Goal: Task Accomplishment & Management: Complete application form

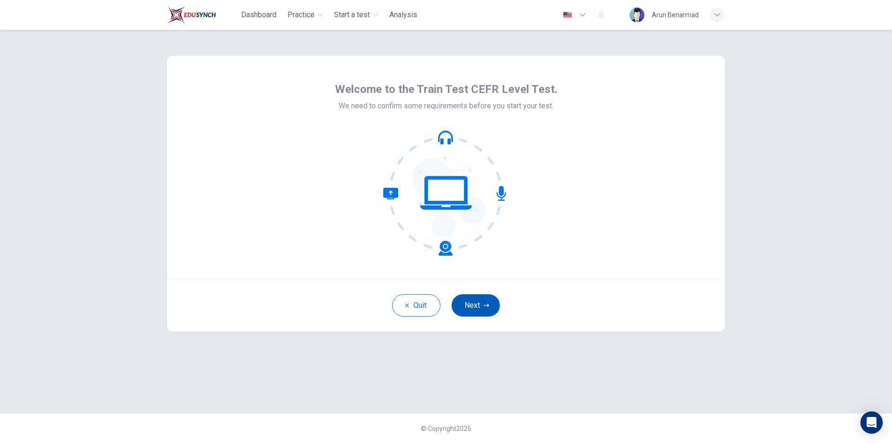
click at [470, 307] on button "Next" at bounding box center [475, 305] width 48 height 22
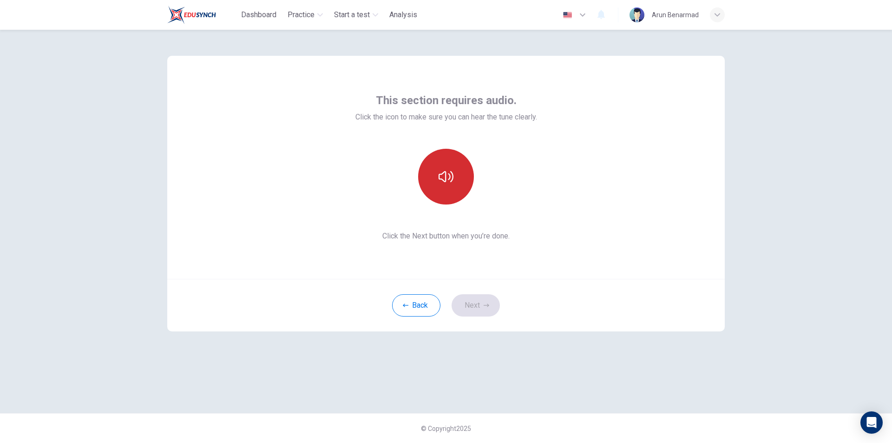
click at [451, 182] on icon "button" at bounding box center [445, 176] width 15 height 15
click at [477, 304] on button "Next" at bounding box center [475, 305] width 48 height 22
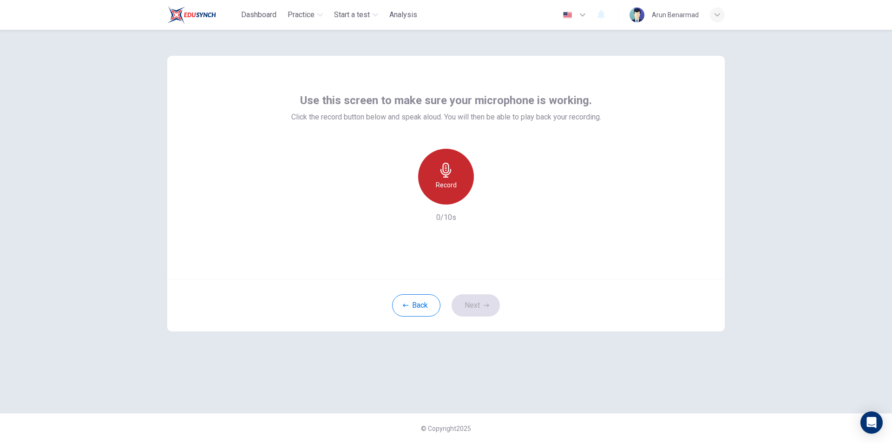
click at [451, 185] on h6 "Record" at bounding box center [446, 184] width 21 height 11
click at [453, 170] on div "Stop" at bounding box center [446, 177] width 56 height 56
click at [491, 199] on icon "button" at bounding box center [488, 196] width 9 height 9
click at [473, 308] on button "Next" at bounding box center [475, 305] width 48 height 22
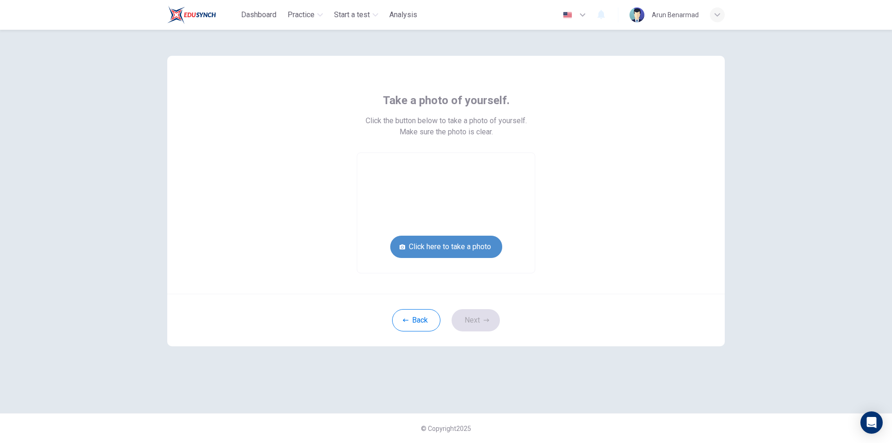
click at [466, 244] on button "Click here to take a photo" at bounding box center [446, 246] width 112 height 22
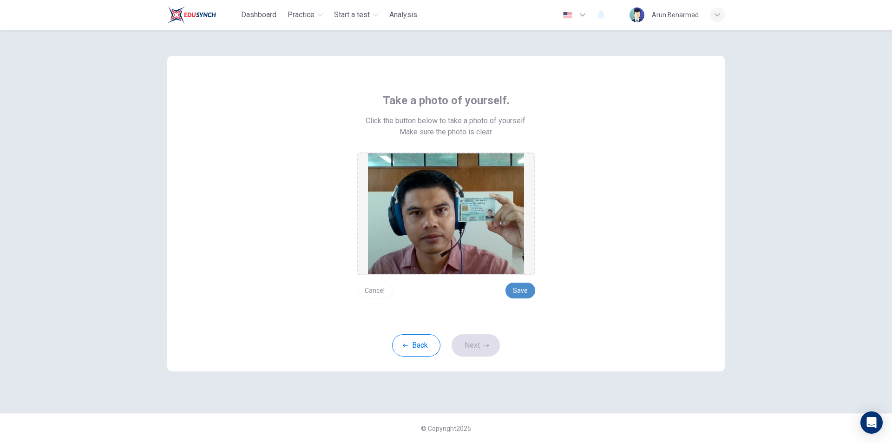
click at [525, 290] on button "Save" at bounding box center [520, 290] width 30 height 16
click at [522, 290] on button "Save" at bounding box center [520, 290] width 30 height 16
click at [481, 346] on button "Next" at bounding box center [475, 345] width 48 height 22
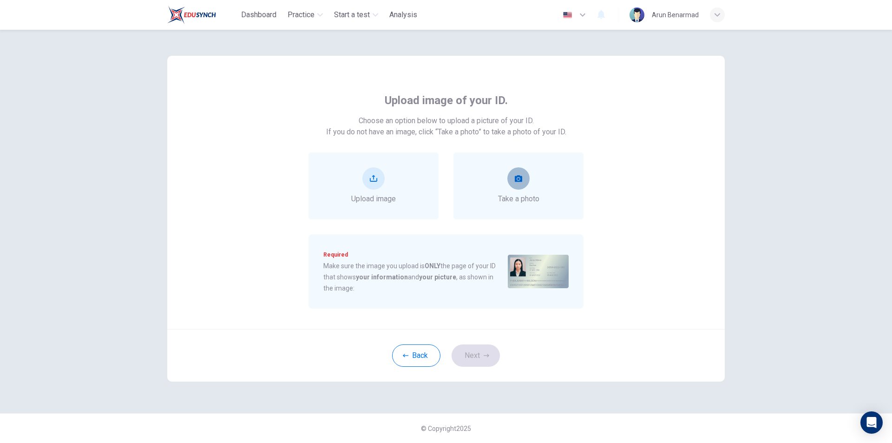
click at [515, 182] on button "take photo" at bounding box center [518, 178] width 22 height 22
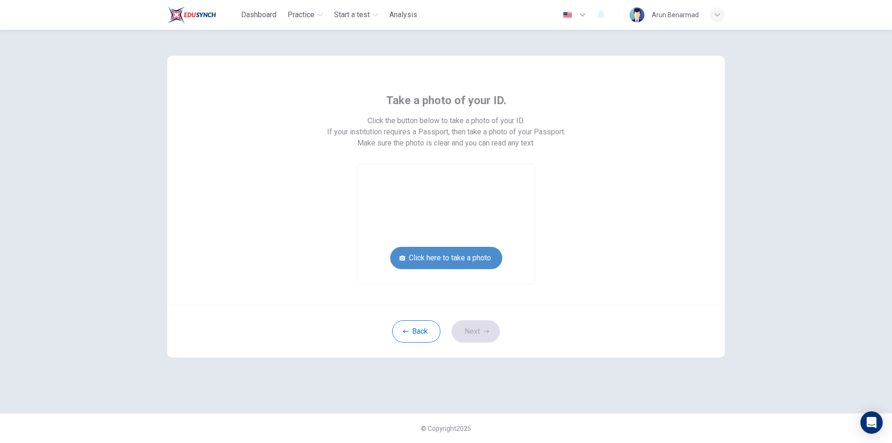
click at [477, 257] on button "Click here to take a photo" at bounding box center [446, 258] width 112 height 22
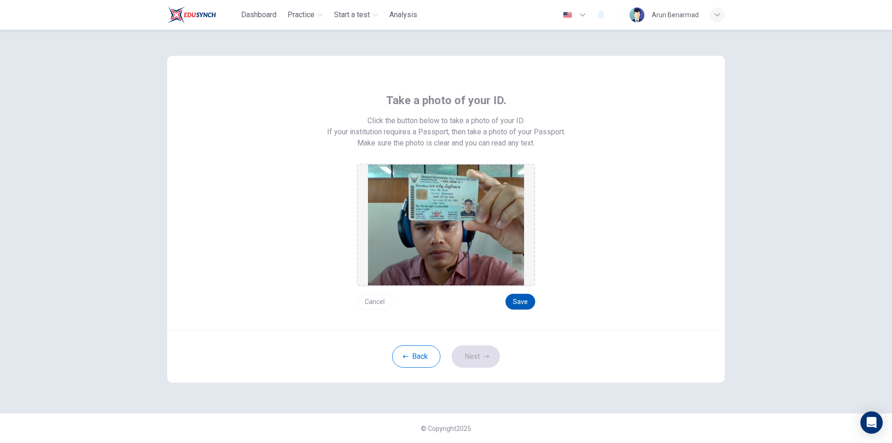
click at [518, 300] on button "Save" at bounding box center [520, 302] width 30 height 16
click at [477, 354] on button "Next" at bounding box center [475, 356] width 48 height 22
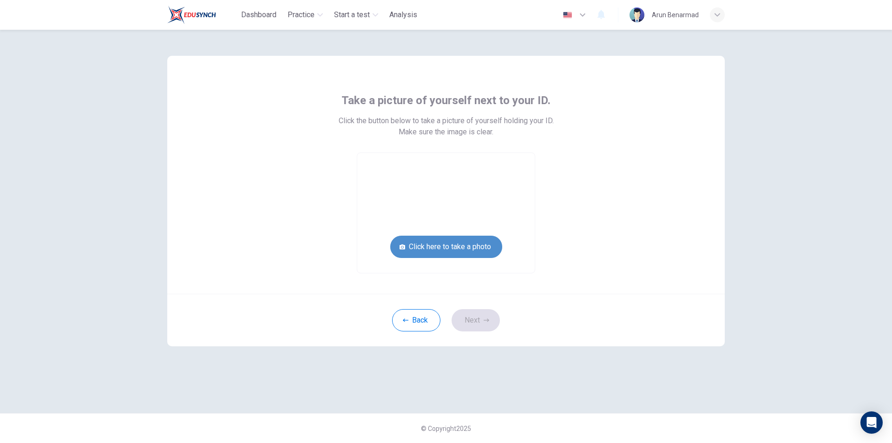
click at [426, 251] on button "Click here to take a photo" at bounding box center [446, 246] width 112 height 22
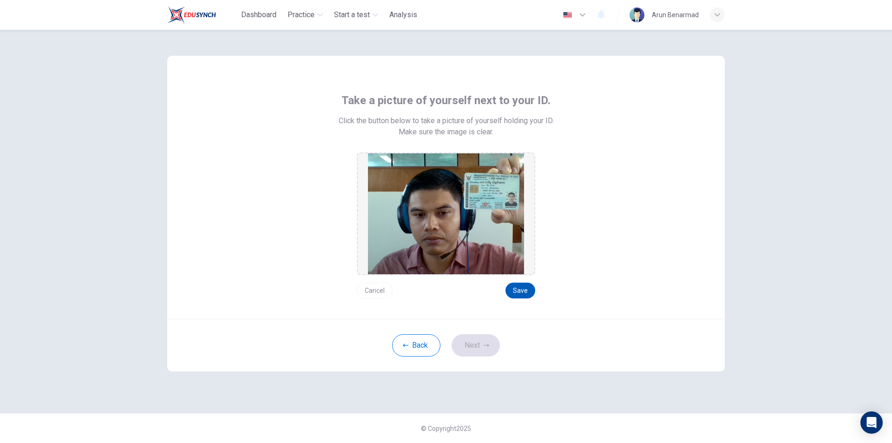
click at [527, 289] on button "Save" at bounding box center [520, 290] width 30 height 16
click at [473, 348] on button "Next" at bounding box center [475, 345] width 48 height 22
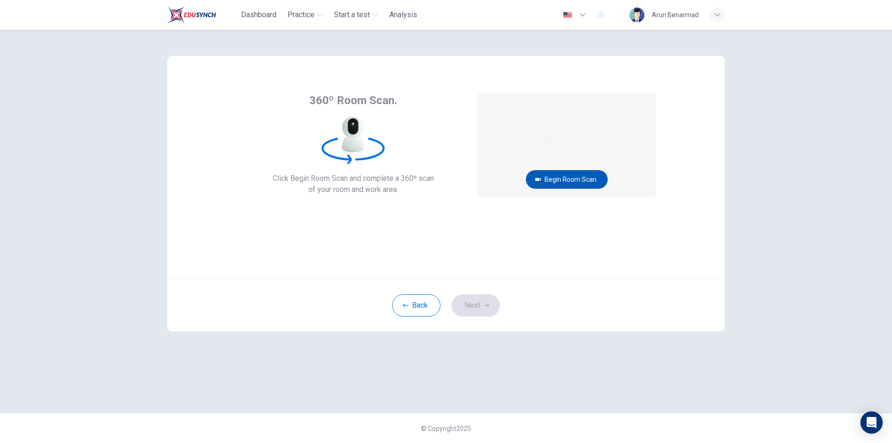
click at [569, 176] on button "Begin Room Scan" at bounding box center [567, 179] width 82 height 19
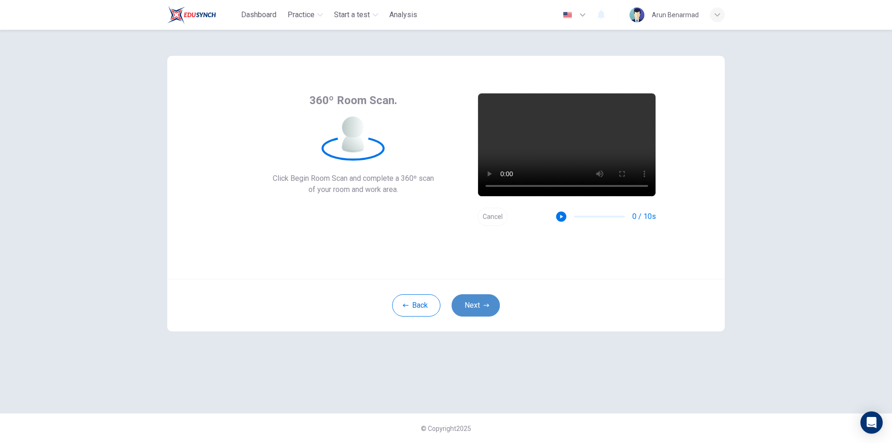
click at [478, 306] on button "Next" at bounding box center [475, 305] width 48 height 22
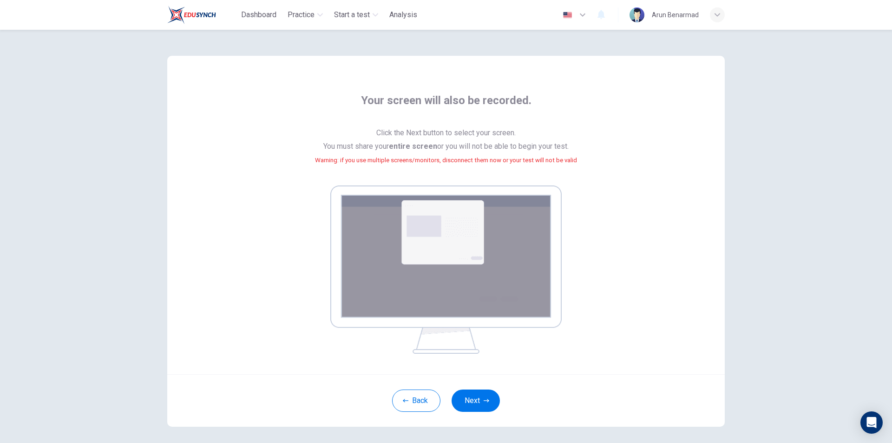
click at [470, 260] on img at bounding box center [445, 269] width 231 height 168
click at [475, 404] on button "Next" at bounding box center [475, 400] width 48 height 22
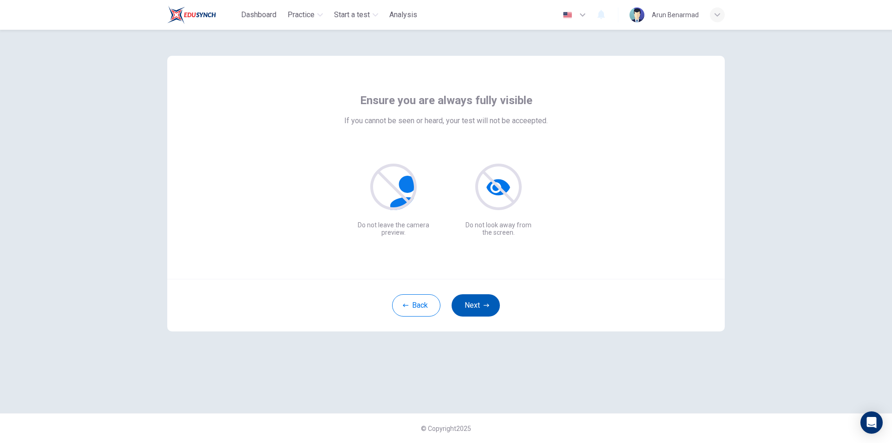
click at [475, 303] on button "Next" at bounding box center [475, 305] width 48 height 22
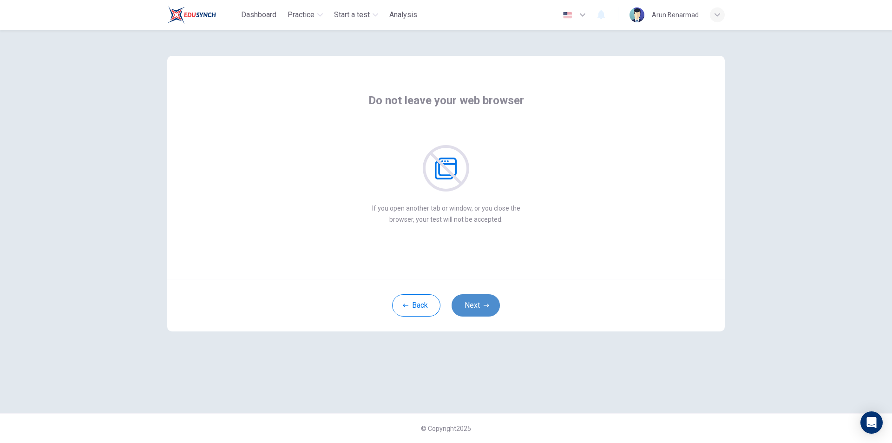
click at [478, 305] on button "Next" at bounding box center [475, 305] width 48 height 22
click at [477, 302] on button "Next" at bounding box center [475, 305] width 48 height 22
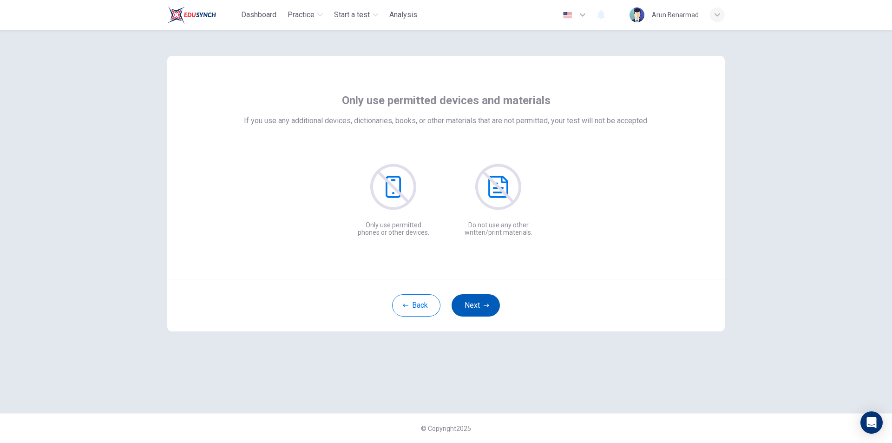
click at [478, 307] on button "Next" at bounding box center [475, 305] width 48 height 22
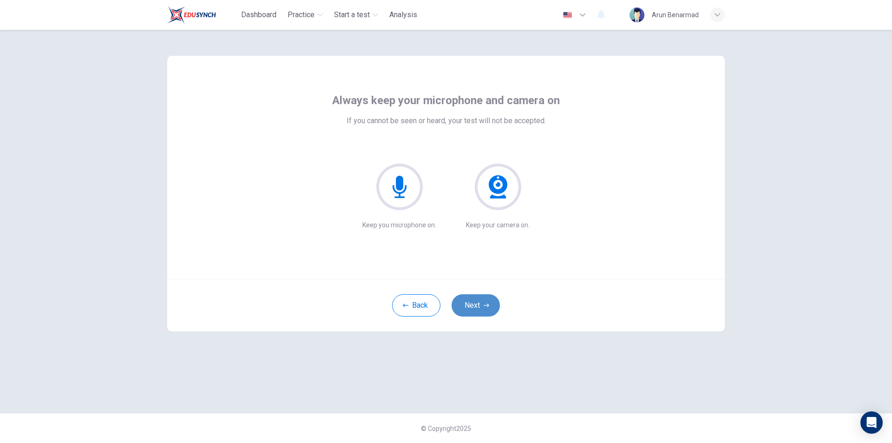
click at [482, 307] on button "Next" at bounding box center [475, 305] width 48 height 22
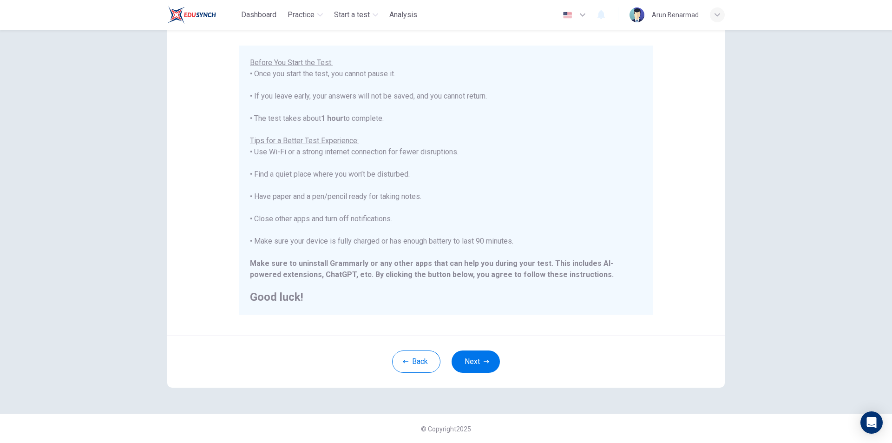
scroll to position [74, 0]
click at [486, 363] on icon "button" at bounding box center [487, 361] width 6 height 6
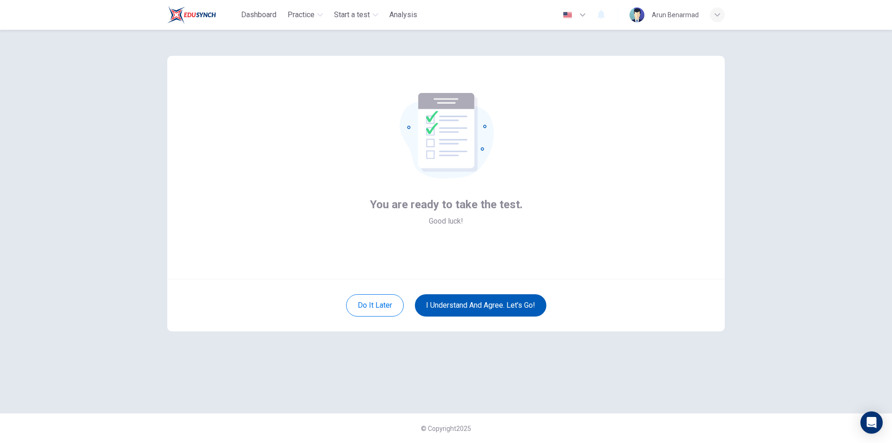
click at [480, 308] on button "I understand and agree. Let’s go!" at bounding box center [480, 305] width 131 height 22
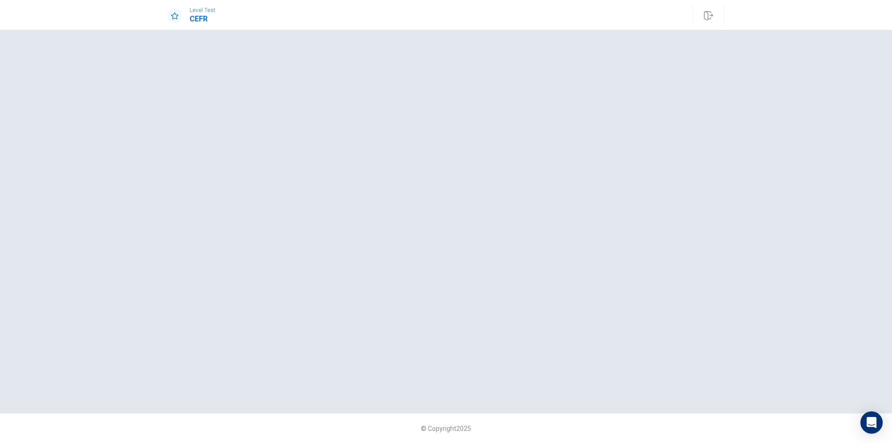
click at [546, 181] on div at bounding box center [445, 221] width 557 height 346
click at [346, 25] on div "Level Test CEFR" at bounding box center [445, 16] width 587 height 20
click at [384, 136] on div at bounding box center [445, 221] width 557 height 346
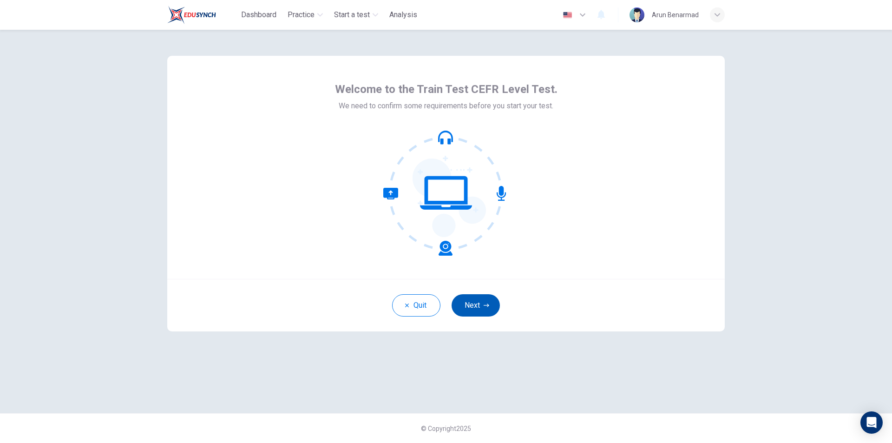
click at [479, 301] on button "Next" at bounding box center [475, 305] width 48 height 22
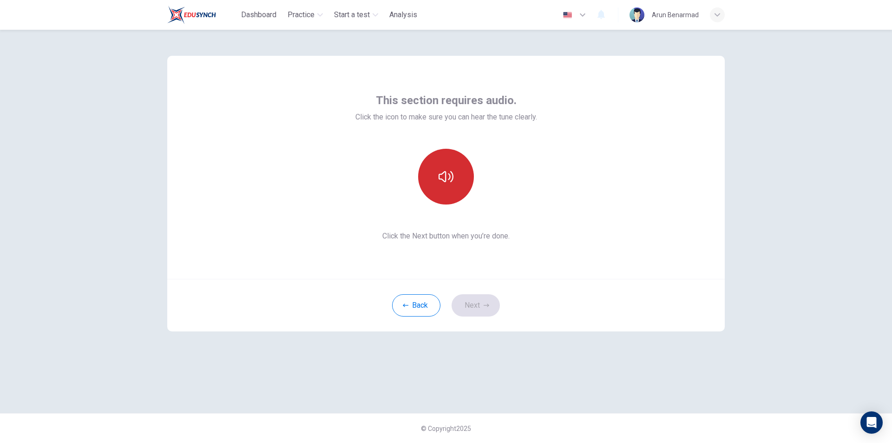
click at [442, 170] on icon "button" at bounding box center [445, 176] width 15 height 15
click at [479, 307] on button "Next" at bounding box center [475, 305] width 48 height 22
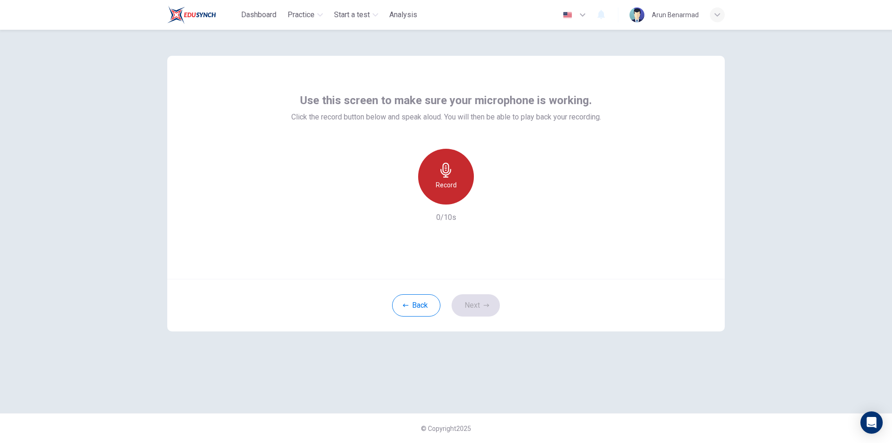
click at [449, 169] on icon "button" at bounding box center [445, 170] width 15 height 15
click at [447, 175] on icon "button" at bounding box center [445, 170] width 11 height 15
click at [488, 198] on icon "button" at bounding box center [489, 197] width 4 height 6
click at [478, 304] on button "Next" at bounding box center [475, 305] width 48 height 22
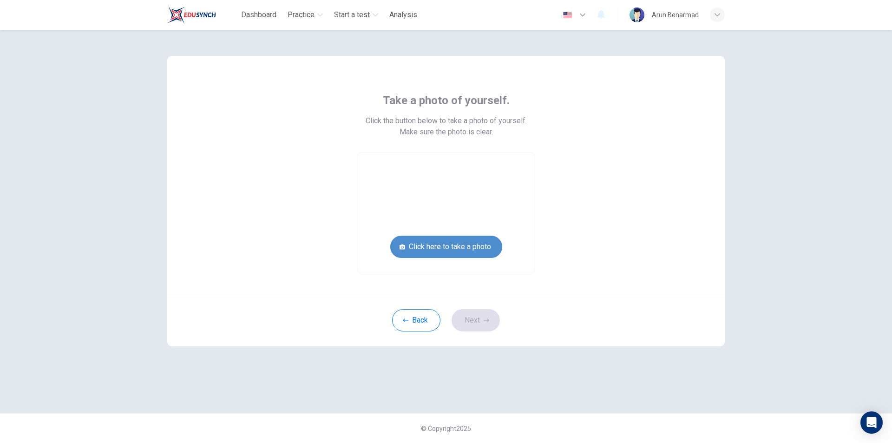
click at [463, 247] on button "Click here to take a photo" at bounding box center [446, 246] width 112 height 22
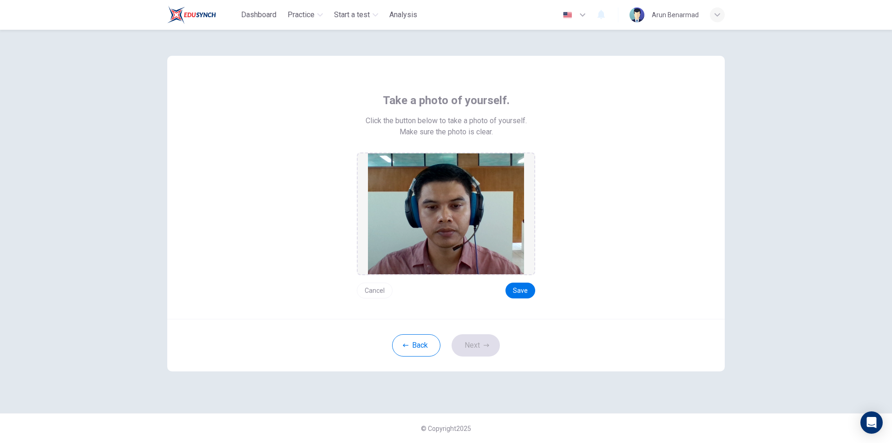
click at [376, 291] on button "Cancel" at bounding box center [375, 290] width 36 height 16
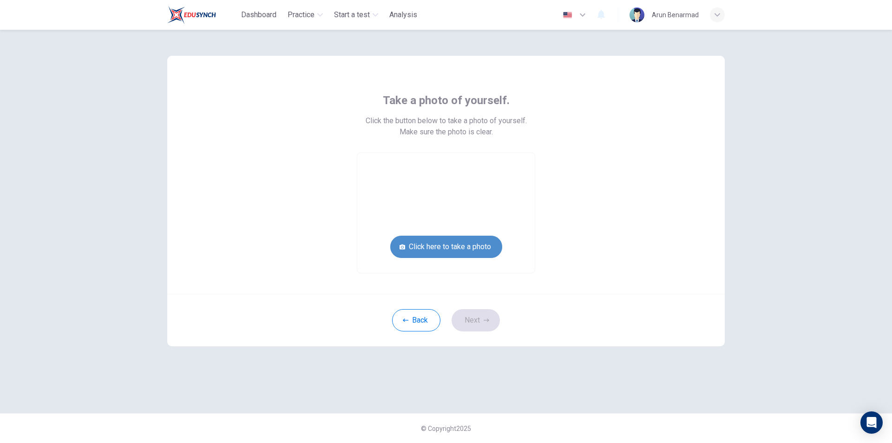
click at [450, 242] on button "Click here to take a photo" at bounding box center [446, 246] width 112 height 22
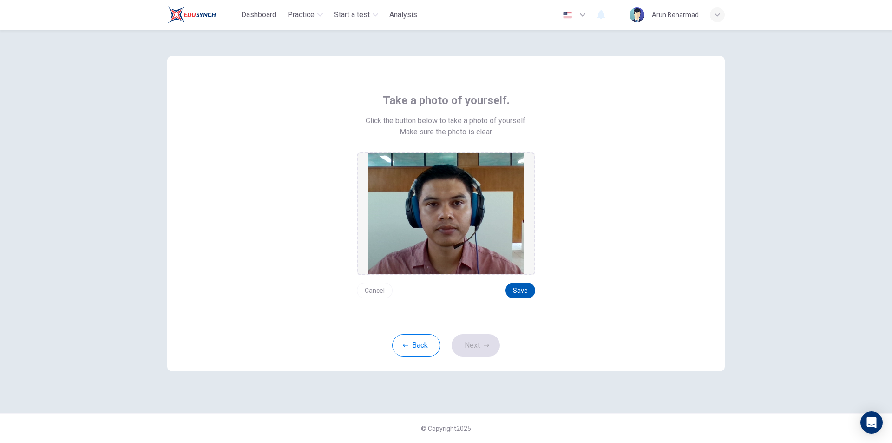
click at [525, 291] on button "Save" at bounding box center [520, 290] width 30 height 16
click at [481, 347] on button "Next" at bounding box center [475, 345] width 48 height 22
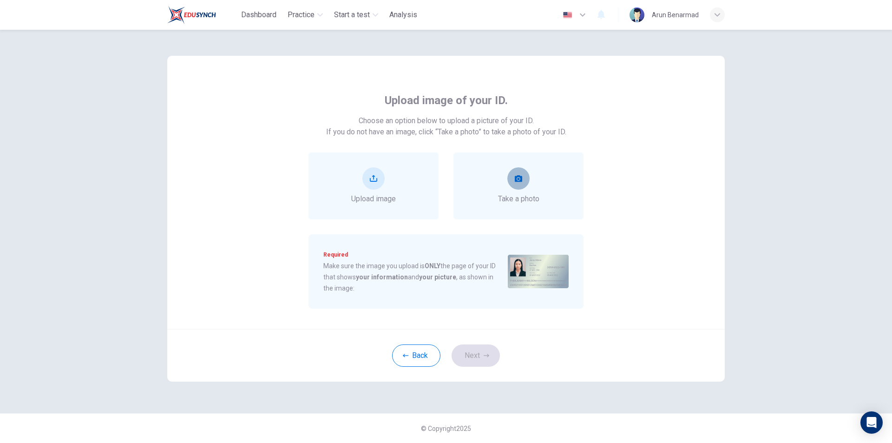
click at [519, 181] on icon "take photo" at bounding box center [518, 178] width 7 height 7
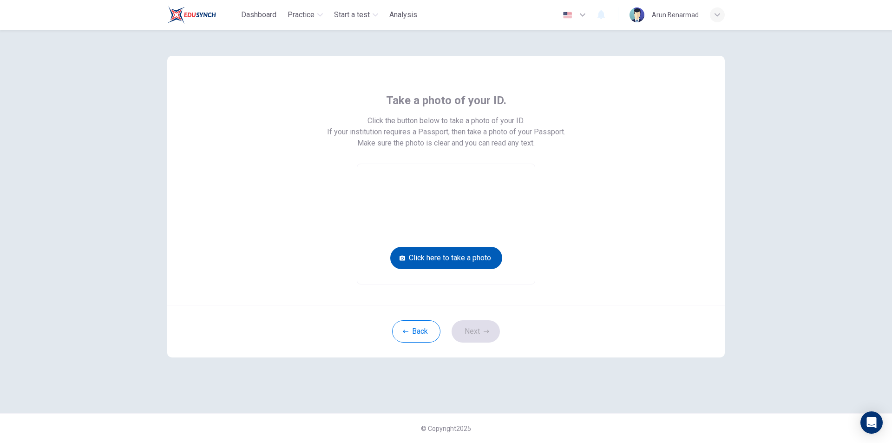
click at [462, 260] on button "Click here to take a photo" at bounding box center [446, 258] width 112 height 22
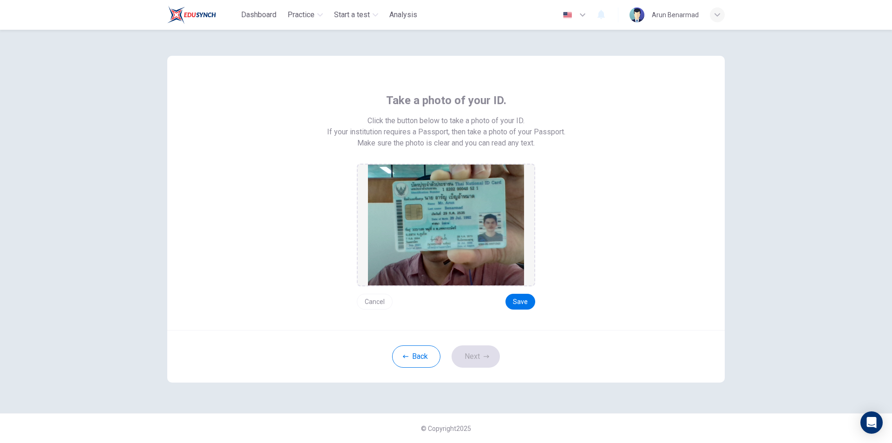
click at [371, 301] on button "Cancel" at bounding box center [375, 302] width 36 height 16
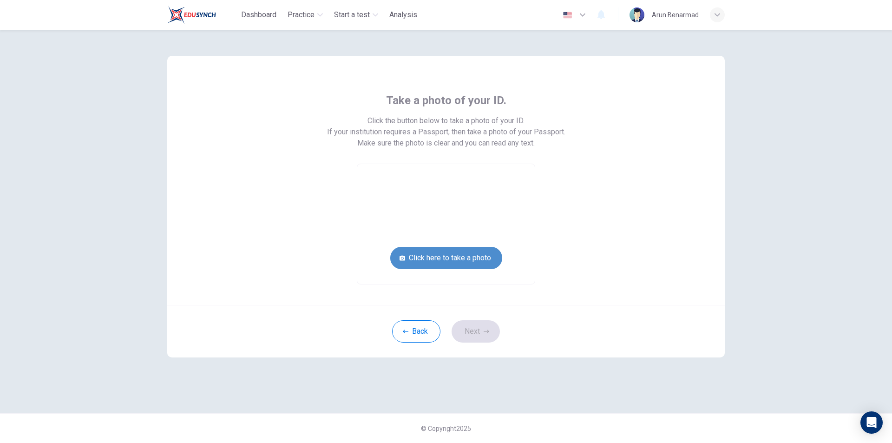
click at [424, 257] on button "Click here to take a photo" at bounding box center [446, 258] width 112 height 22
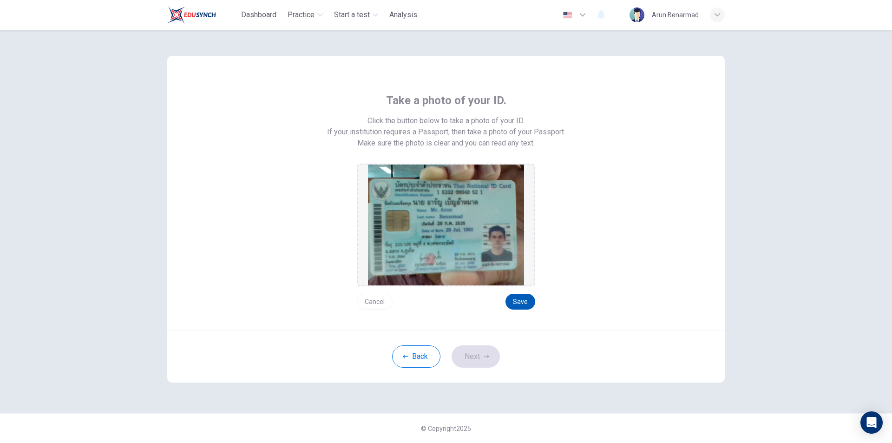
click at [519, 303] on button "Save" at bounding box center [520, 302] width 30 height 16
click at [484, 359] on button "Next" at bounding box center [475, 356] width 48 height 22
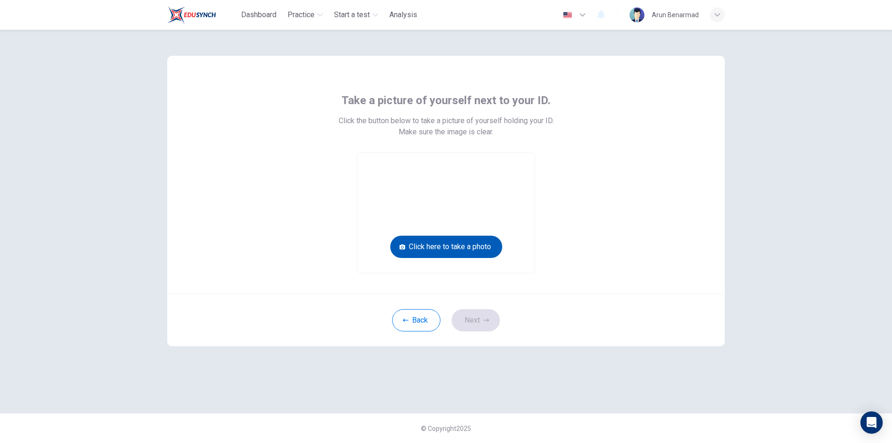
click at [469, 243] on button "Click here to take a photo" at bounding box center [446, 246] width 112 height 22
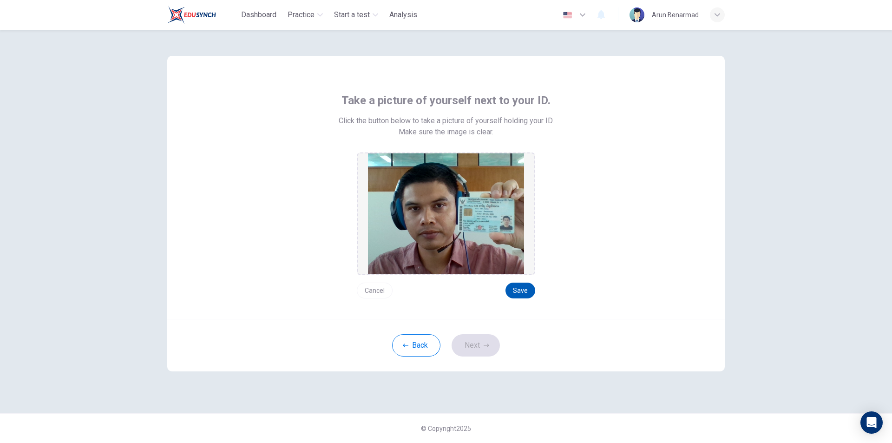
click at [520, 292] on button "Save" at bounding box center [520, 290] width 30 height 16
click at [478, 343] on button "Next" at bounding box center [475, 345] width 48 height 22
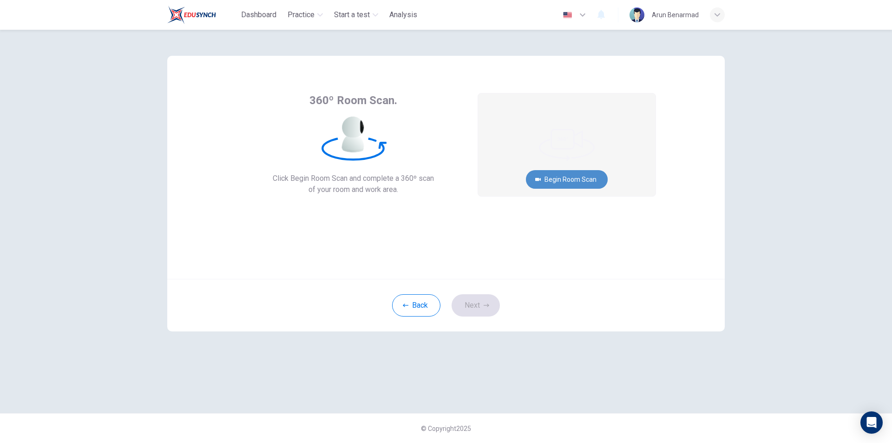
click at [548, 178] on button "Begin Room Scan" at bounding box center [567, 179] width 82 height 19
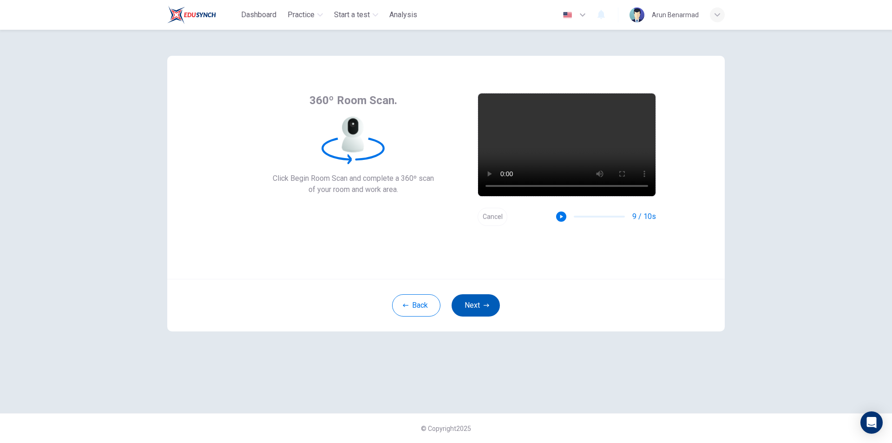
click at [480, 305] on button "Next" at bounding box center [475, 305] width 48 height 22
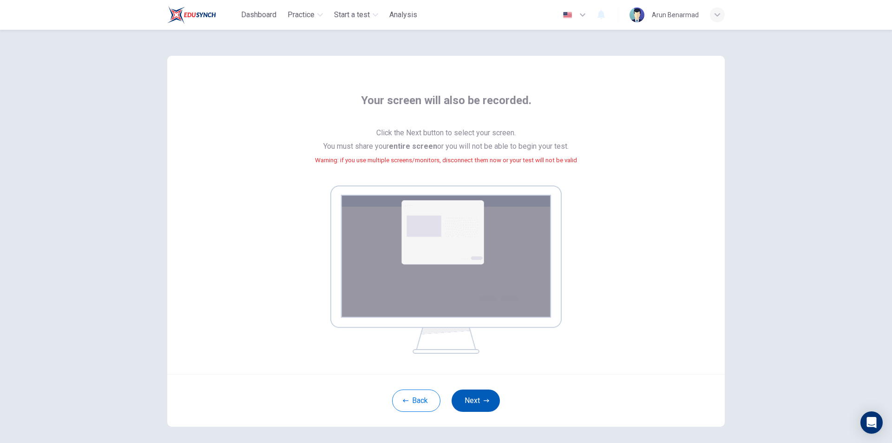
click at [472, 393] on button "Next" at bounding box center [475, 400] width 48 height 22
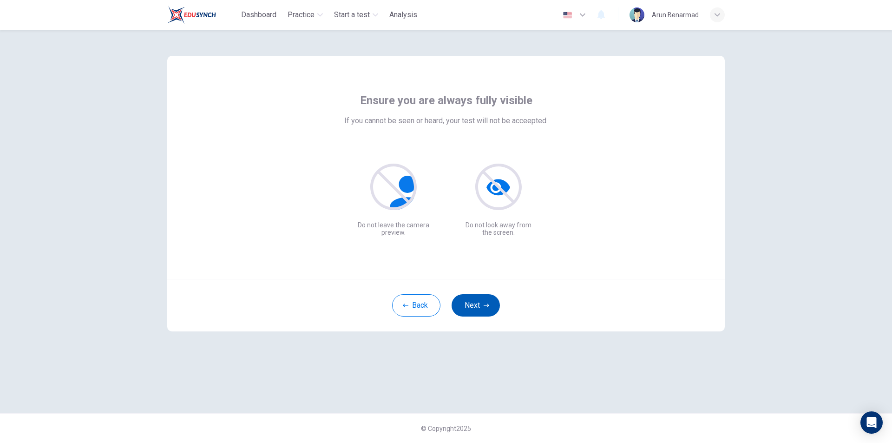
click at [490, 302] on button "Next" at bounding box center [475, 305] width 48 height 22
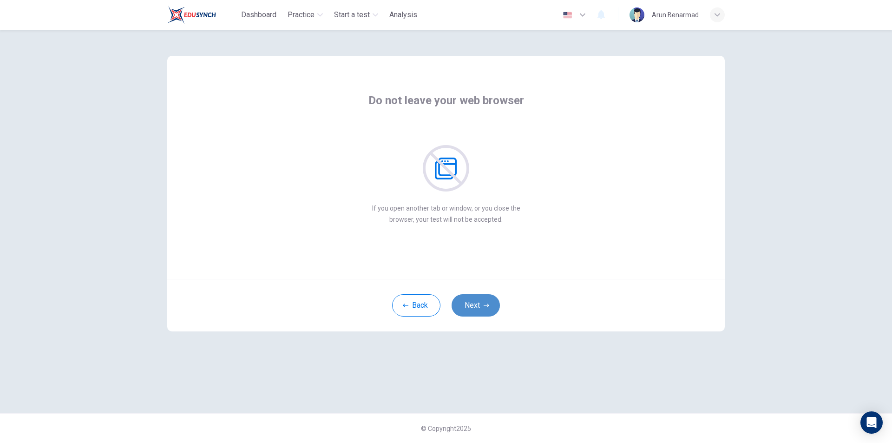
click at [490, 304] on button "Next" at bounding box center [475, 305] width 48 height 22
click at [487, 305] on icon "button" at bounding box center [487, 304] width 6 height 3
click at [485, 302] on icon "button" at bounding box center [487, 305] width 6 height 6
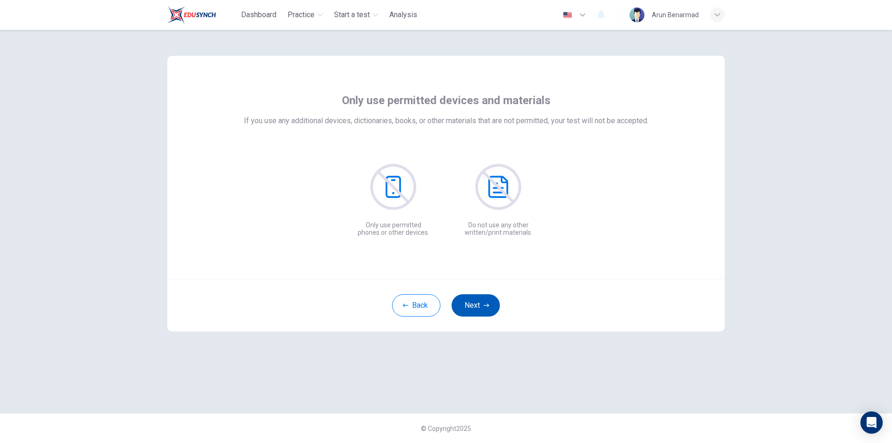
click at [489, 309] on button "Next" at bounding box center [475, 305] width 48 height 22
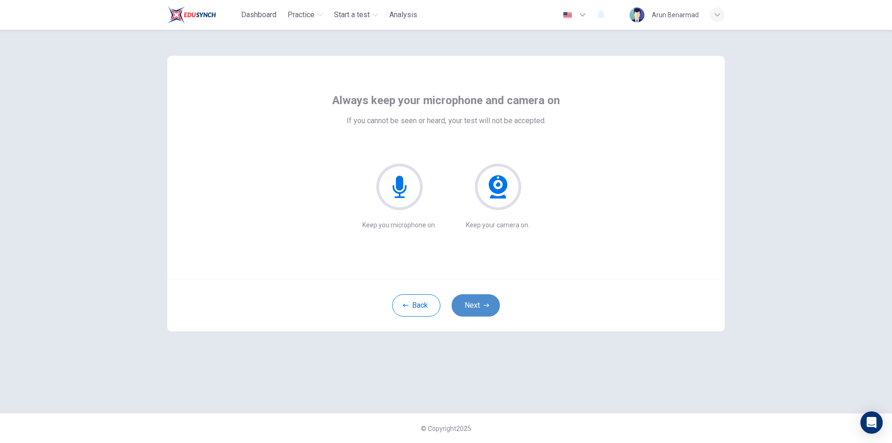
click at [492, 305] on button "Next" at bounding box center [475, 305] width 48 height 22
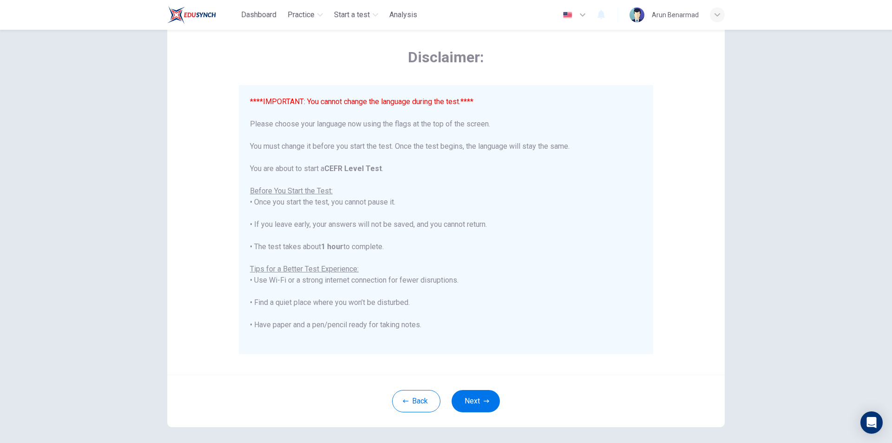
scroll to position [74, 0]
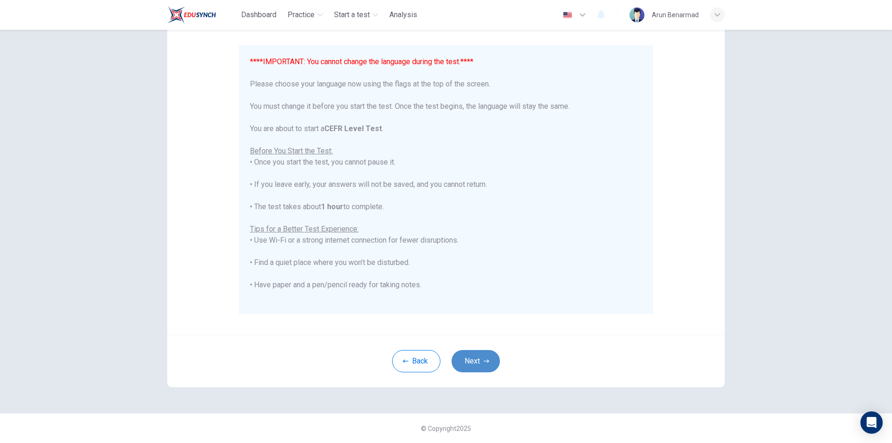
click at [484, 360] on icon "button" at bounding box center [487, 361] width 6 height 6
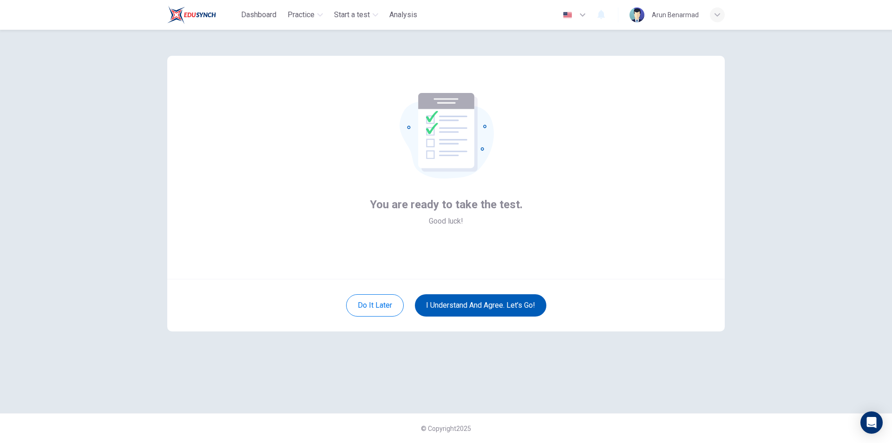
click at [488, 306] on button "I understand and agree. Let’s go!" at bounding box center [480, 305] width 131 height 22
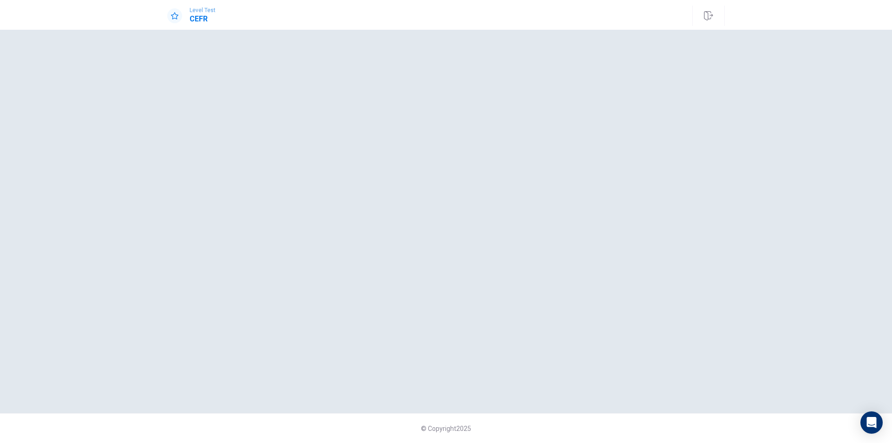
click at [489, 193] on div at bounding box center [445, 221] width 557 height 346
click at [415, 154] on div at bounding box center [445, 221] width 557 height 346
click at [224, 56] on div at bounding box center [445, 221] width 557 height 346
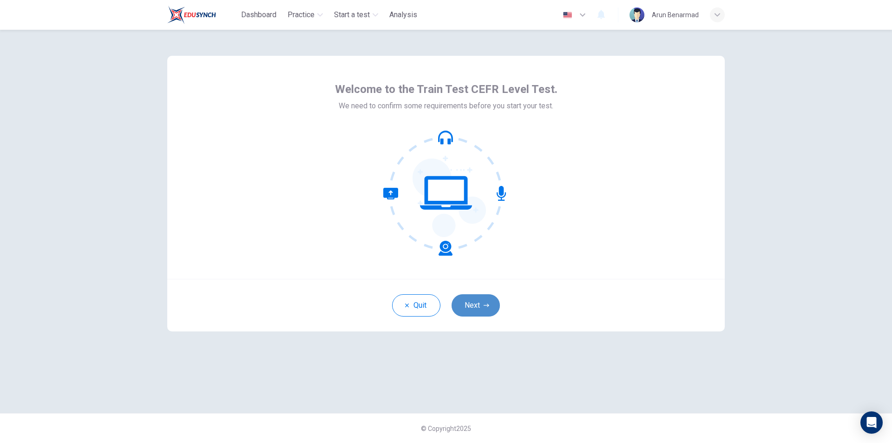
click at [479, 311] on button "Next" at bounding box center [475, 305] width 48 height 22
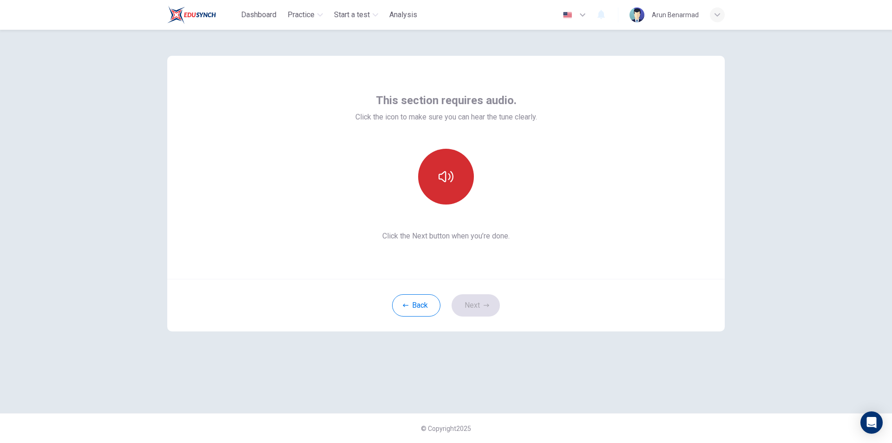
click at [452, 188] on button "button" at bounding box center [446, 177] width 56 height 56
click at [479, 312] on button "Next" at bounding box center [475, 305] width 48 height 22
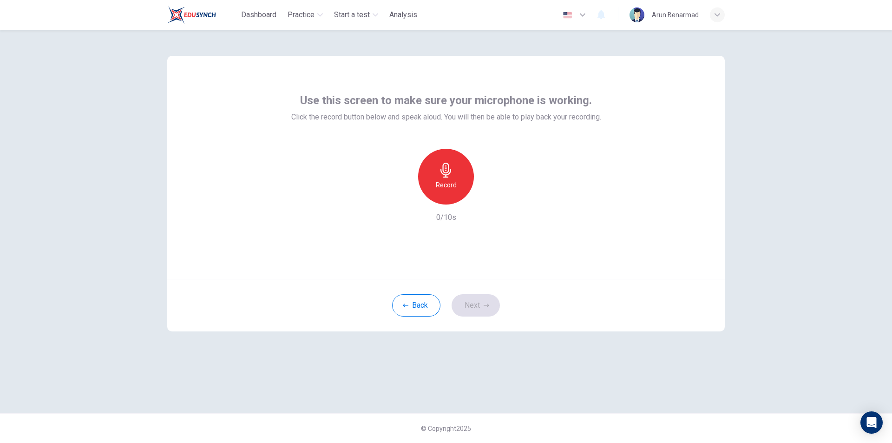
click at [450, 184] on h6 "Record" at bounding box center [446, 184] width 21 height 11
click at [447, 175] on icon "button" at bounding box center [445, 170] width 15 height 15
click at [489, 198] on icon "button" at bounding box center [489, 197] width 4 height 6
click at [484, 305] on icon "button" at bounding box center [487, 305] width 6 height 6
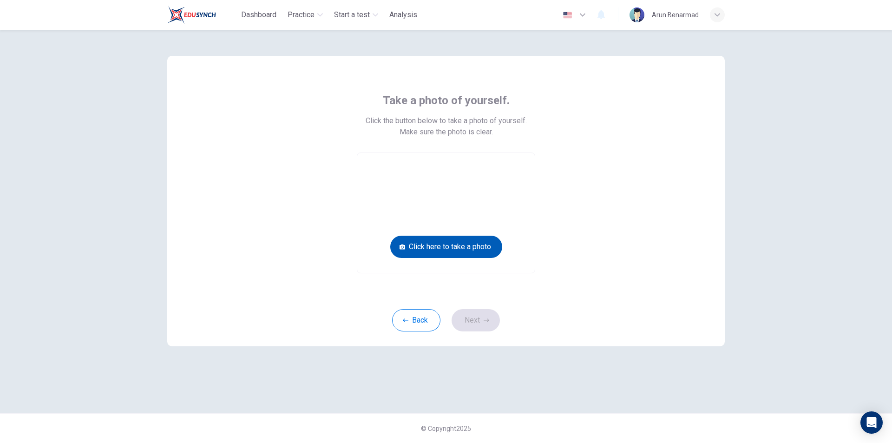
click at [457, 249] on button "Click here to take a photo" at bounding box center [446, 246] width 112 height 22
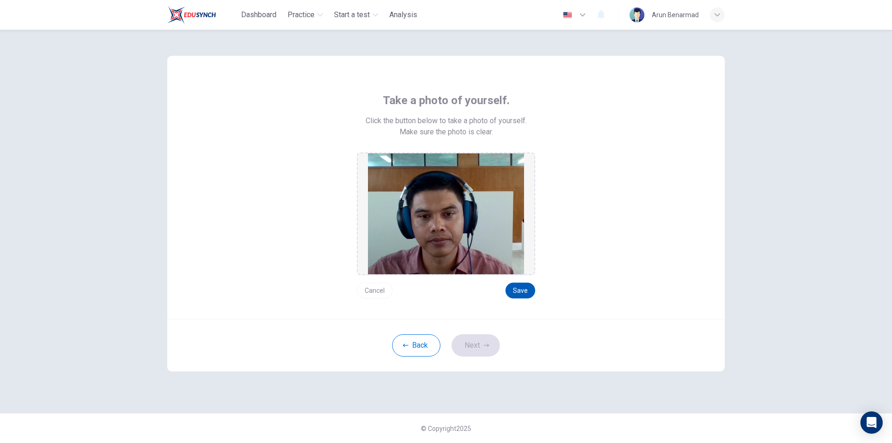
click at [526, 289] on button "Save" at bounding box center [520, 290] width 30 height 16
click at [483, 348] on button "Next" at bounding box center [475, 345] width 48 height 22
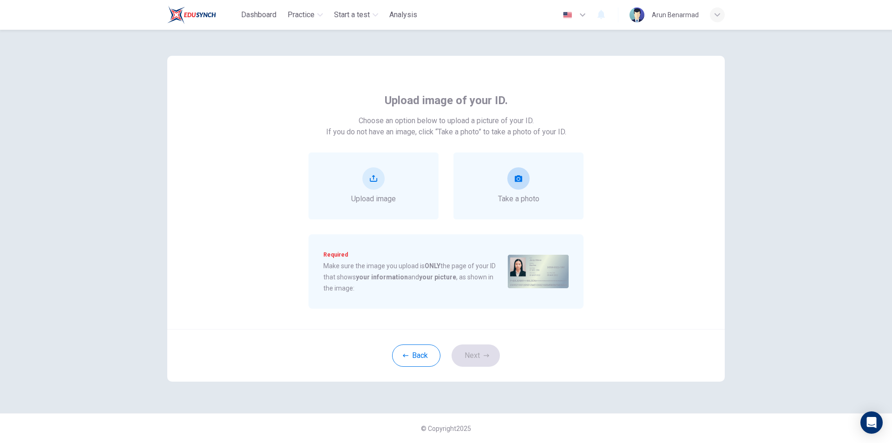
click at [531, 178] on div "Take a photo" at bounding box center [518, 185] width 41 height 37
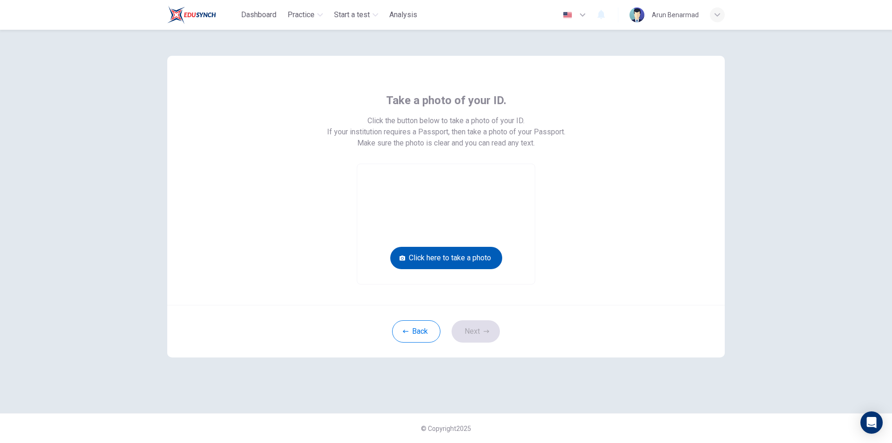
click at [470, 256] on button "Click here to take a photo" at bounding box center [446, 258] width 112 height 22
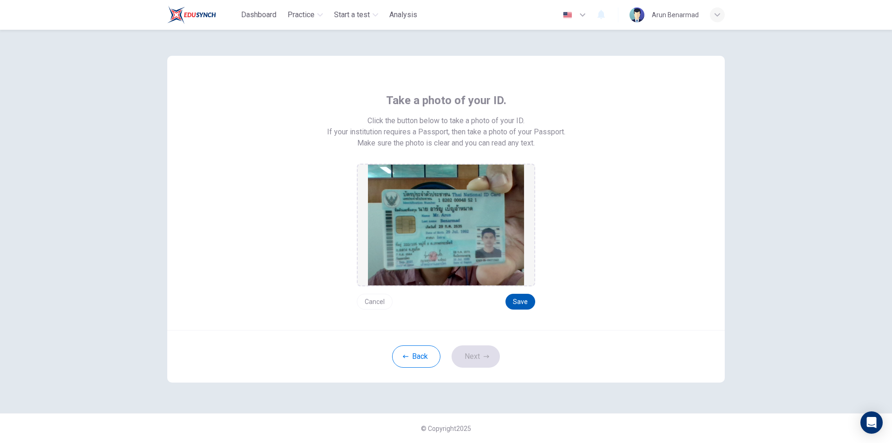
click at [516, 298] on button "Save" at bounding box center [520, 302] width 30 height 16
click at [484, 351] on button "Next" at bounding box center [475, 356] width 48 height 22
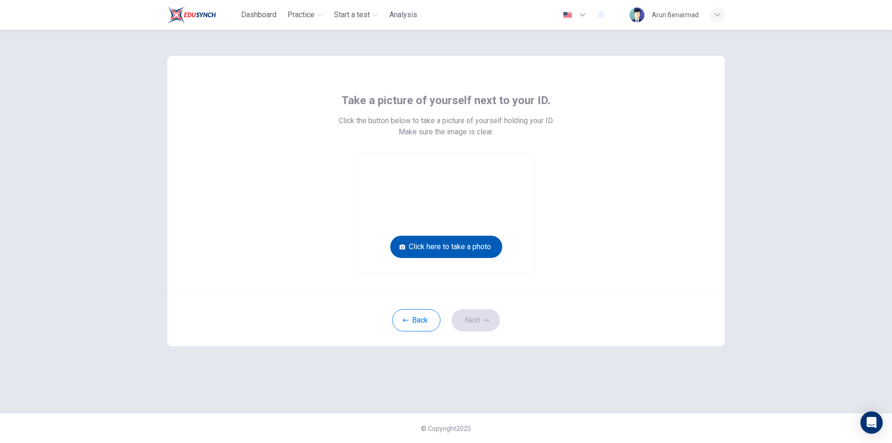
click at [459, 243] on button "Click here to take a photo" at bounding box center [446, 246] width 112 height 22
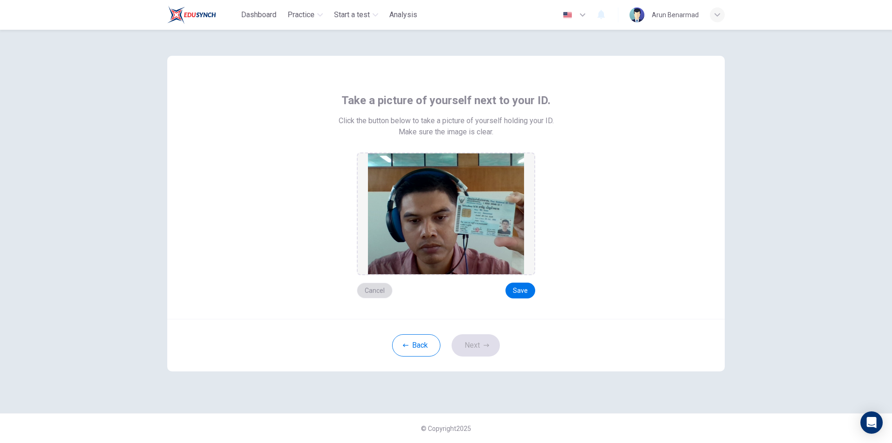
click at [377, 292] on button "Cancel" at bounding box center [375, 290] width 36 height 16
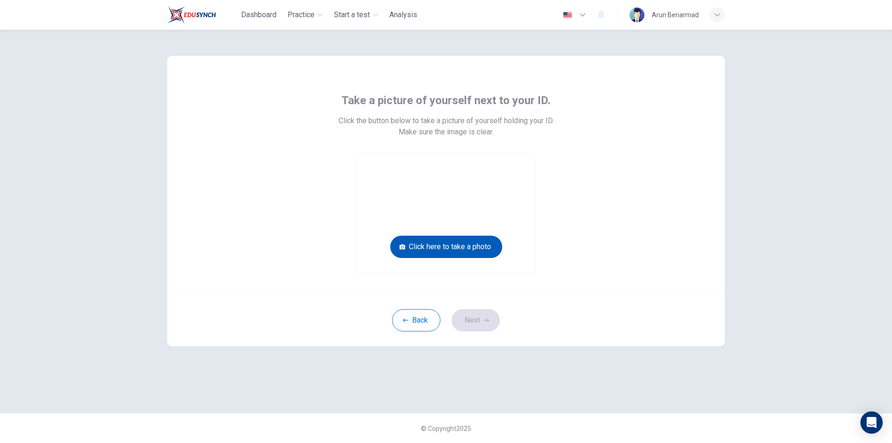
click at [443, 246] on button "Click here to take a photo" at bounding box center [446, 246] width 112 height 22
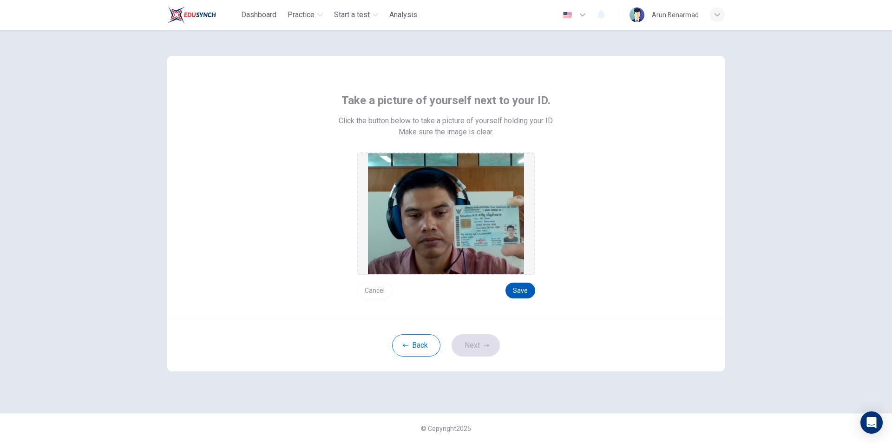
click at [523, 291] on button "Save" at bounding box center [520, 290] width 30 height 16
click at [477, 353] on button "Next" at bounding box center [475, 345] width 48 height 22
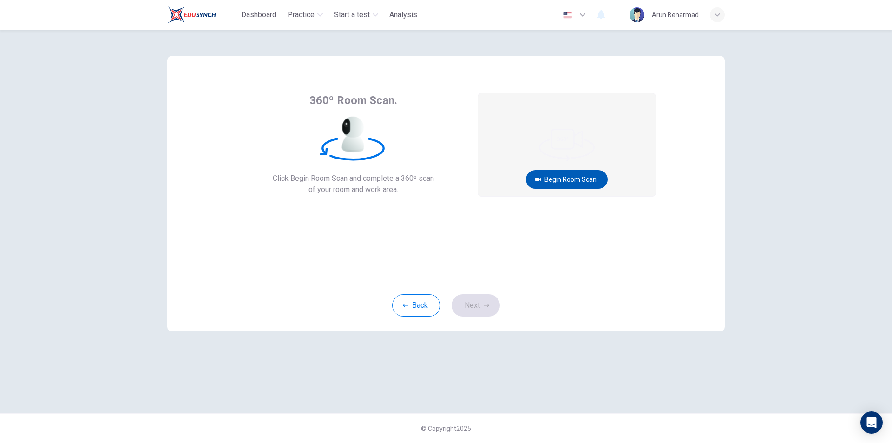
click at [562, 178] on button "Begin Room Scan" at bounding box center [567, 179] width 82 height 19
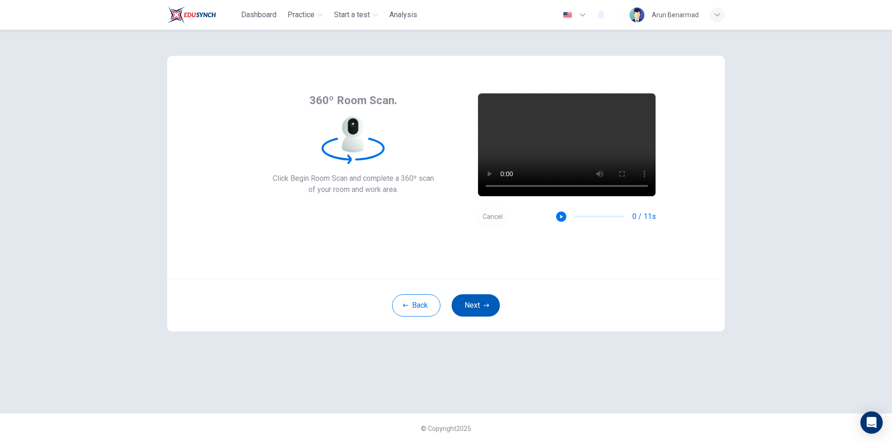
click at [485, 307] on icon "button" at bounding box center [487, 305] width 6 height 6
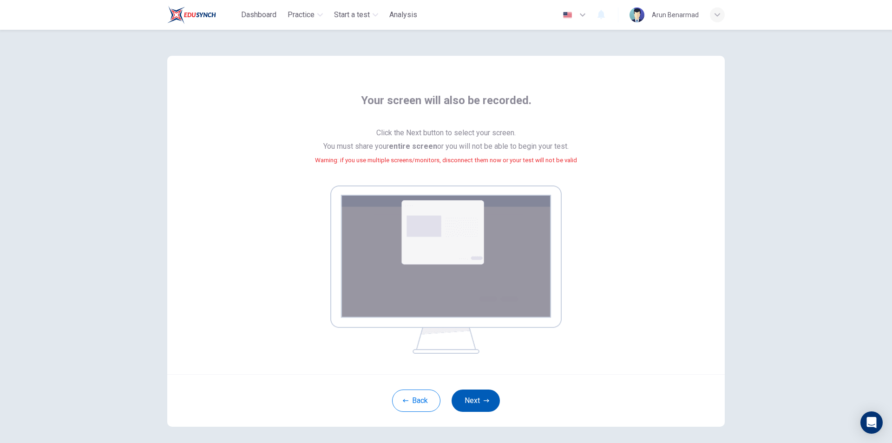
click at [471, 401] on button "Next" at bounding box center [475, 400] width 48 height 22
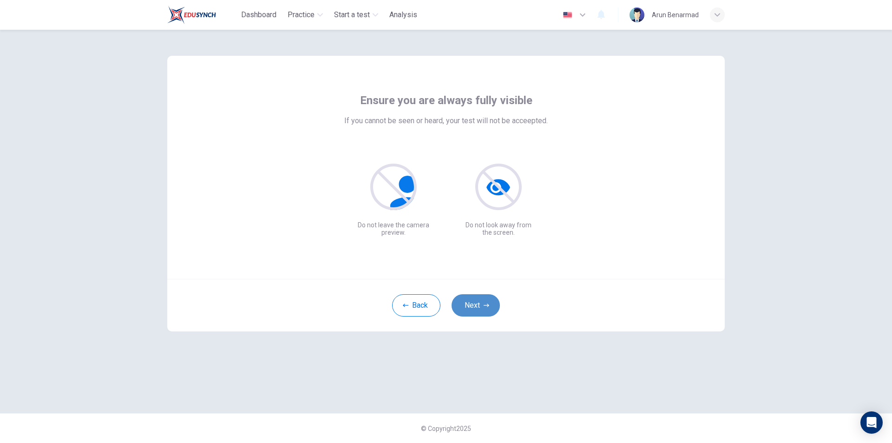
click at [480, 305] on button "Next" at bounding box center [475, 305] width 48 height 22
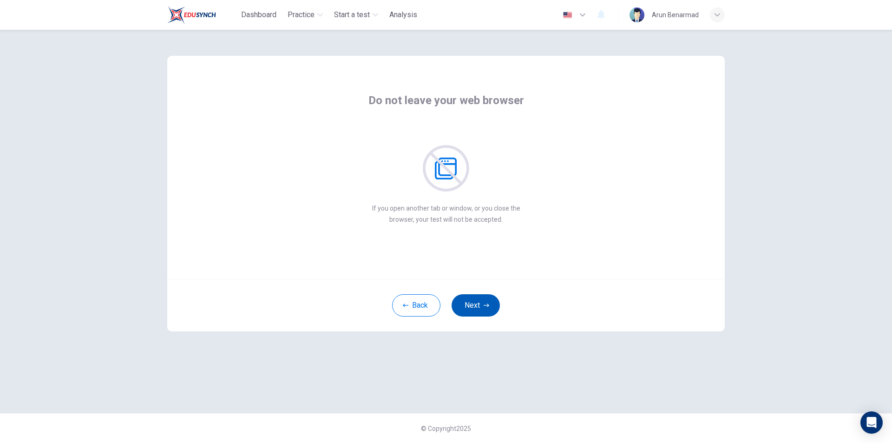
click at [481, 304] on button "Next" at bounding box center [475, 305] width 48 height 22
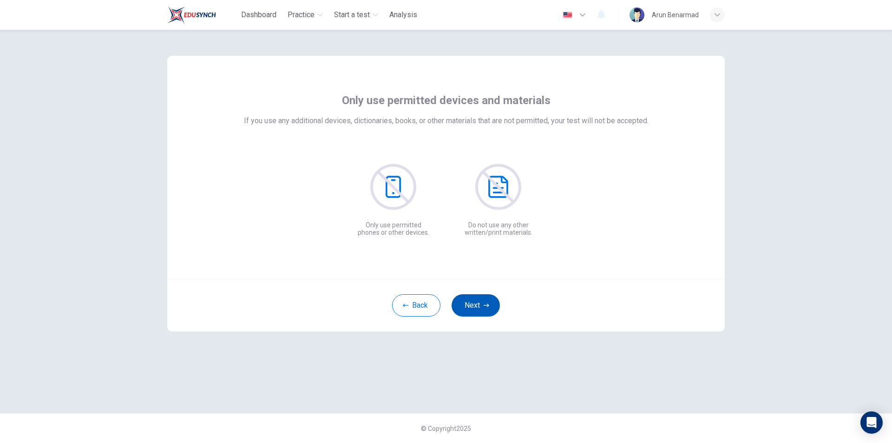
click at [483, 304] on button "Next" at bounding box center [475, 305] width 48 height 22
click at [482, 304] on button "Next" at bounding box center [475, 305] width 48 height 22
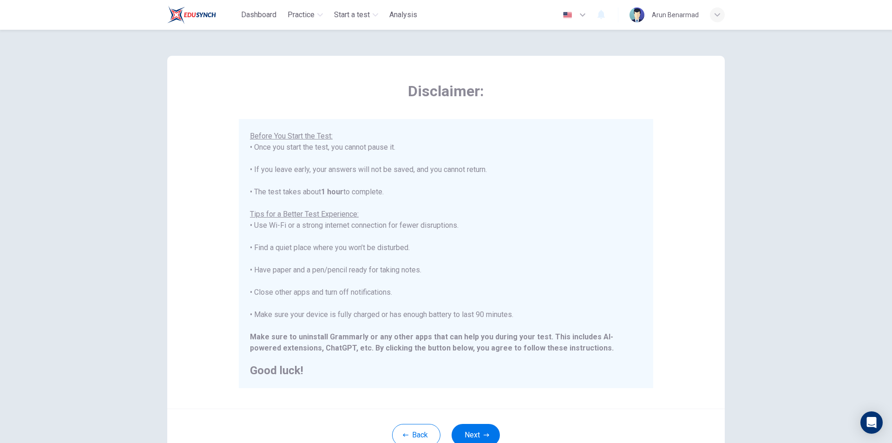
scroll to position [74, 0]
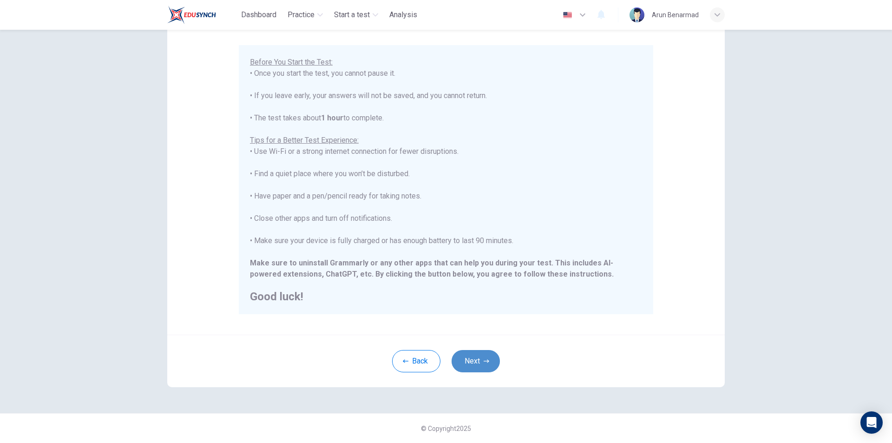
click at [486, 361] on icon "button" at bounding box center [487, 360] width 6 height 3
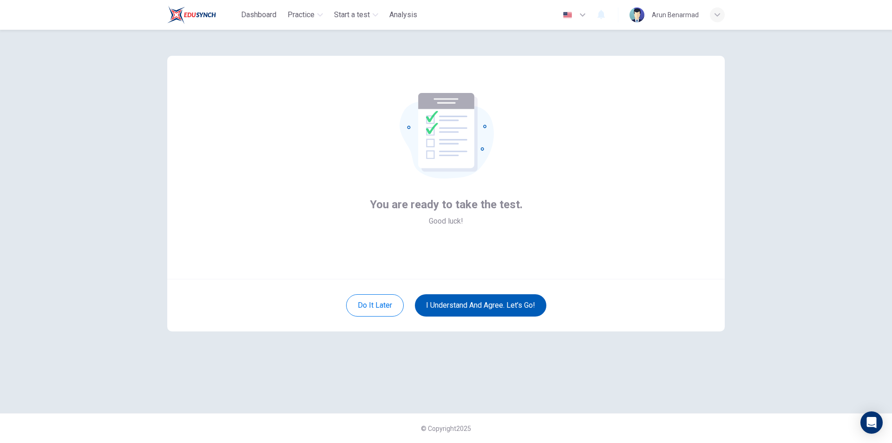
click at [484, 307] on button "I understand and agree. Let’s go!" at bounding box center [480, 305] width 131 height 22
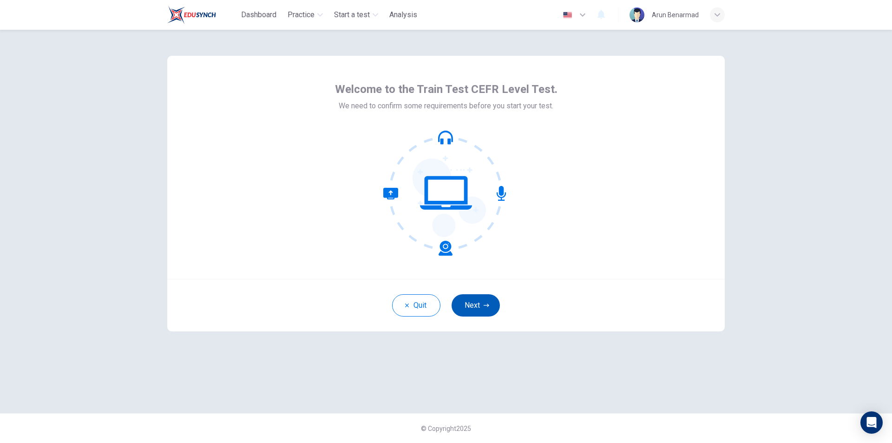
click at [475, 300] on button "Next" at bounding box center [475, 305] width 48 height 22
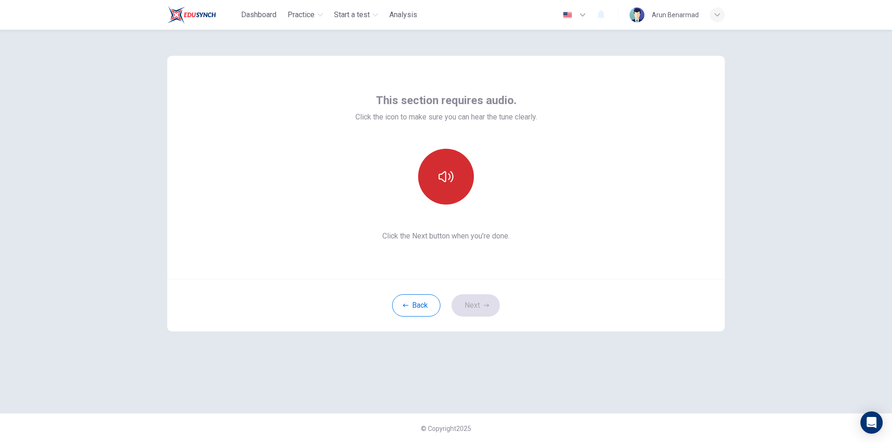
click at [446, 177] on icon "button" at bounding box center [445, 176] width 15 height 15
click at [483, 307] on button "Next" at bounding box center [475, 305] width 48 height 22
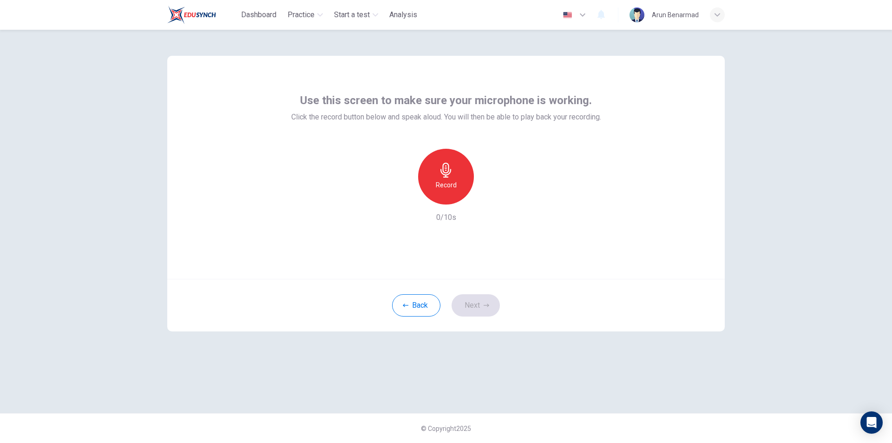
click at [458, 168] on div "Record" at bounding box center [446, 177] width 56 height 56
click at [446, 177] on icon "button" at bounding box center [445, 170] width 11 height 15
click at [489, 197] on icon "button" at bounding box center [489, 197] width 4 height 6
click at [479, 306] on button "Next" at bounding box center [475, 305] width 48 height 22
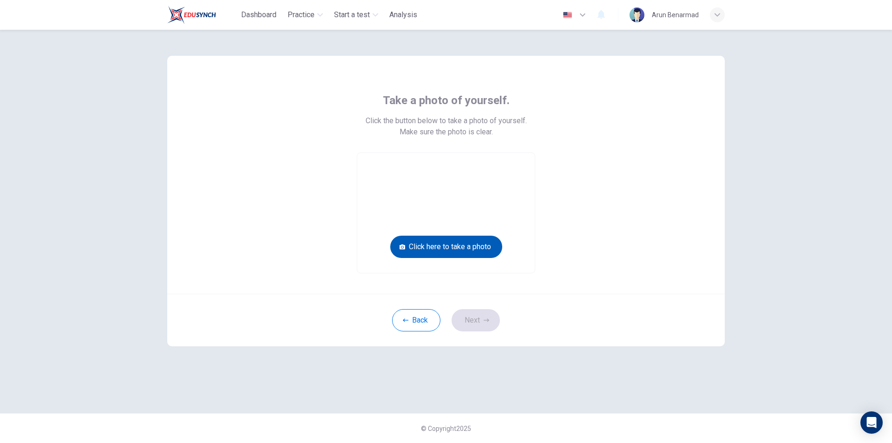
click at [476, 247] on button "Click here to take a photo" at bounding box center [446, 246] width 112 height 22
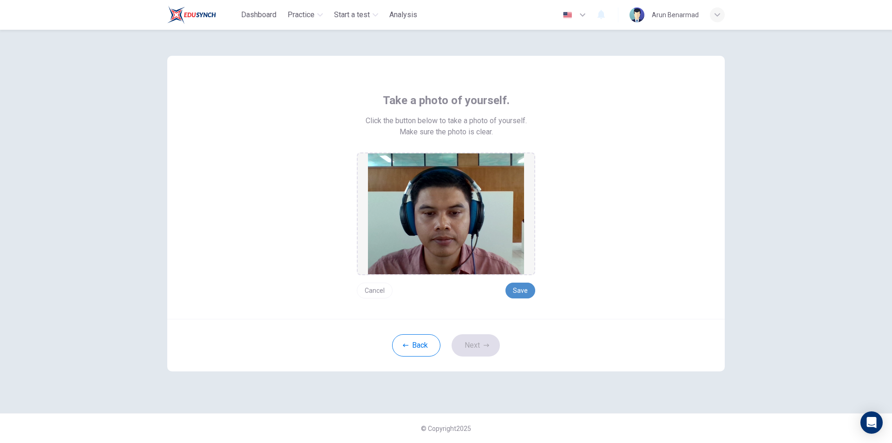
click at [523, 287] on button "Save" at bounding box center [520, 290] width 30 height 16
click at [481, 346] on button "Next" at bounding box center [475, 345] width 48 height 22
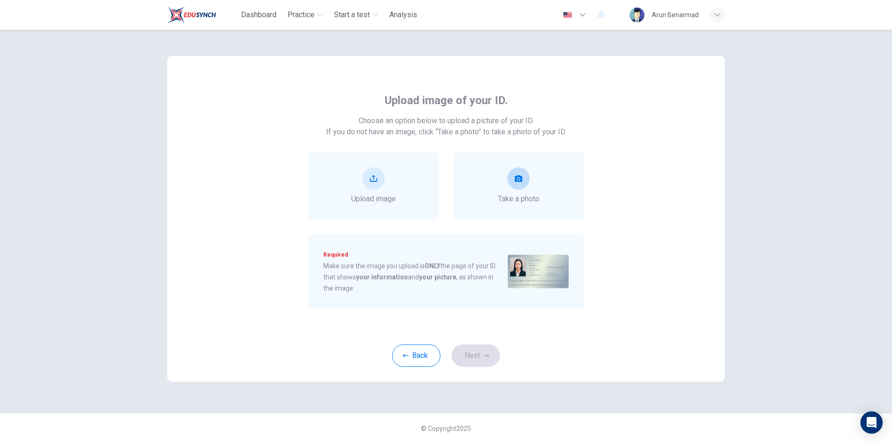
click at [518, 182] on button "take photo" at bounding box center [518, 178] width 22 height 22
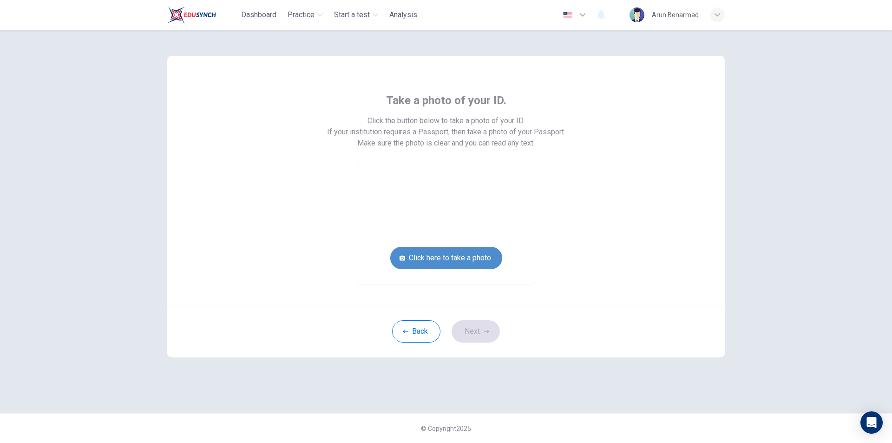
click at [483, 257] on button "Click here to take a photo" at bounding box center [446, 258] width 112 height 22
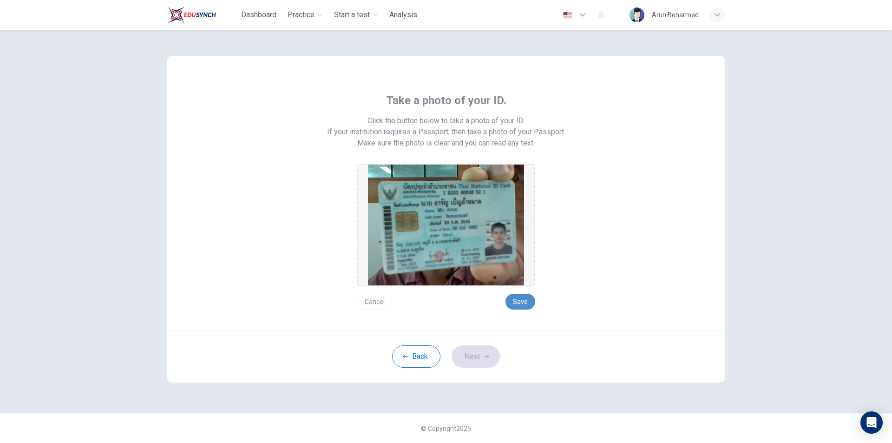
click at [523, 301] on button "Save" at bounding box center [520, 302] width 30 height 16
click at [472, 359] on button "Next" at bounding box center [475, 356] width 48 height 22
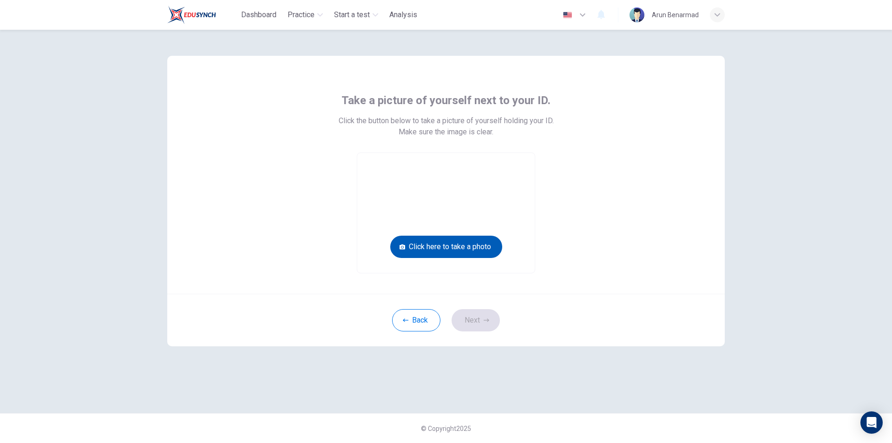
click at [464, 247] on button "Click here to take a photo" at bounding box center [446, 246] width 112 height 22
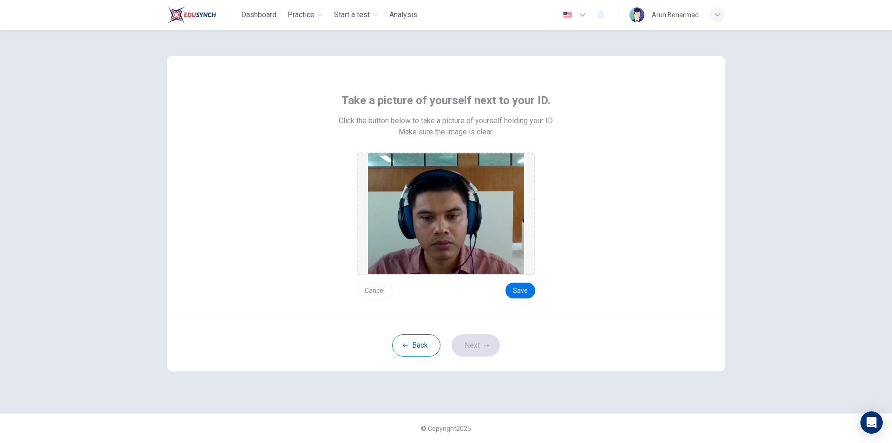
click at [384, 292] on button "Cancel" at bounding box center [375, 290] width 36 height 16
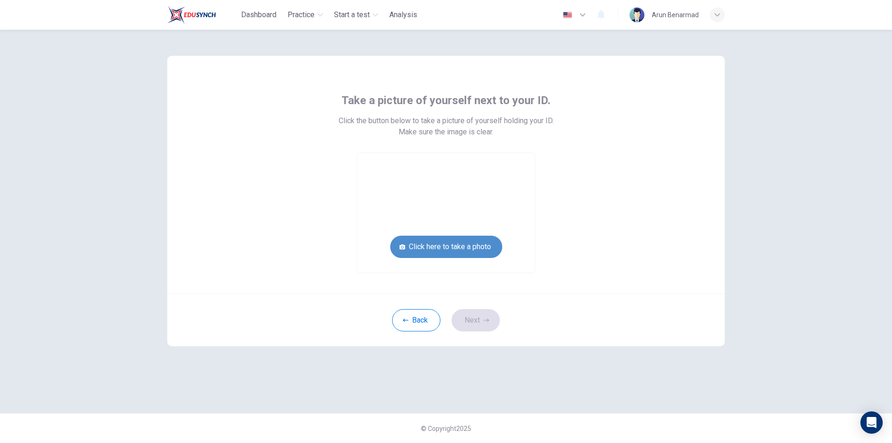
click at [459, 244] on button "Click here to take a photo" at bounding box center [446, 246] width 112 height 22
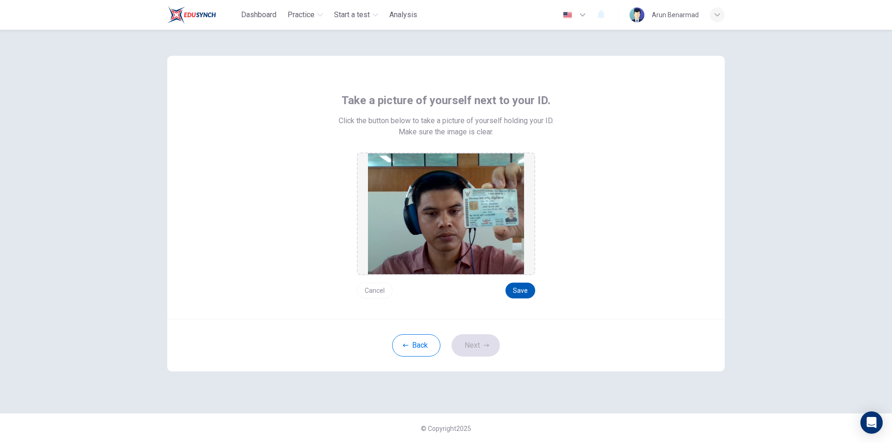
click at [520, 288] on button "Save" at bounding box center [520, 290] width 30 height 16
click at [474, 343] on button "Next" at bounding box center [475, 345] width 48 height 22
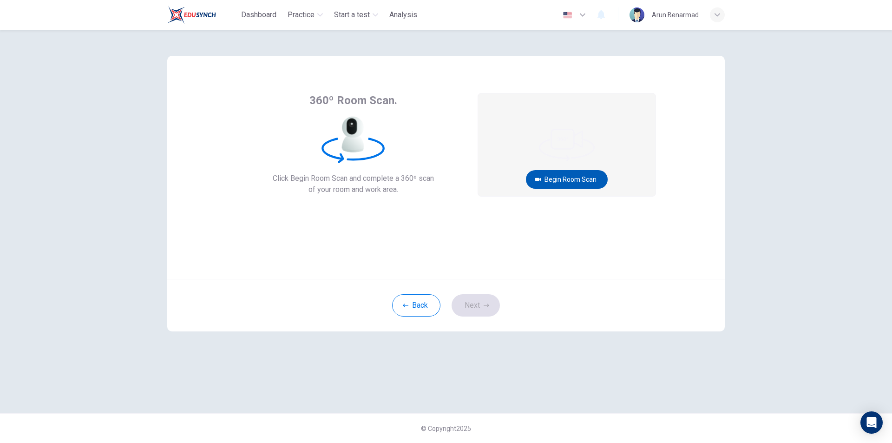
click at [580, 181] on button "Begin Room Scan" at bounding box center [567, 179] width 82 height 19
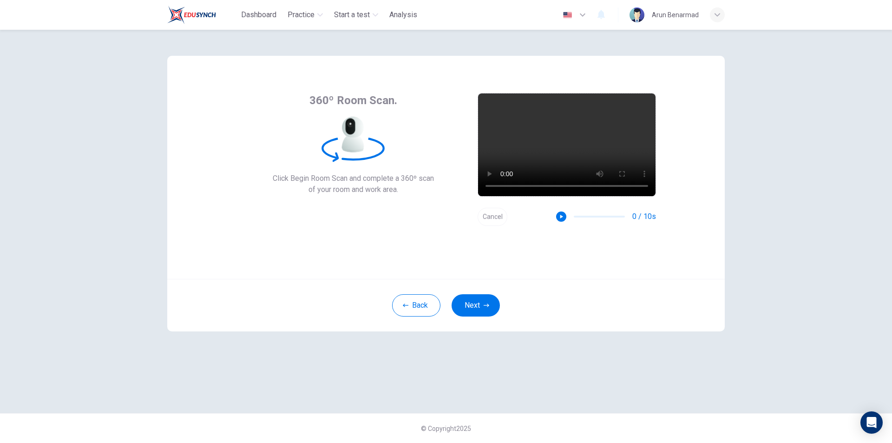
click at [493, 219] on button "Cancel" at bounding box center [492, 217] width 30 height 18
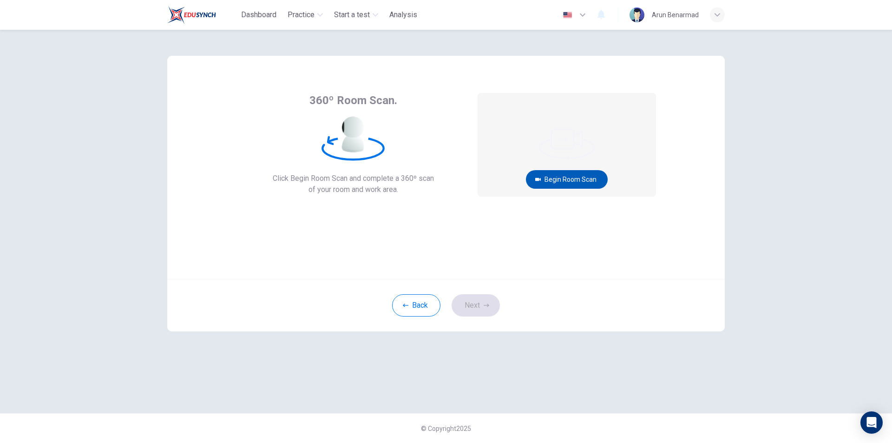
click at [552, 175] on button "Begin Room Scan" at bounding box center [567, 179] width 82 height 19
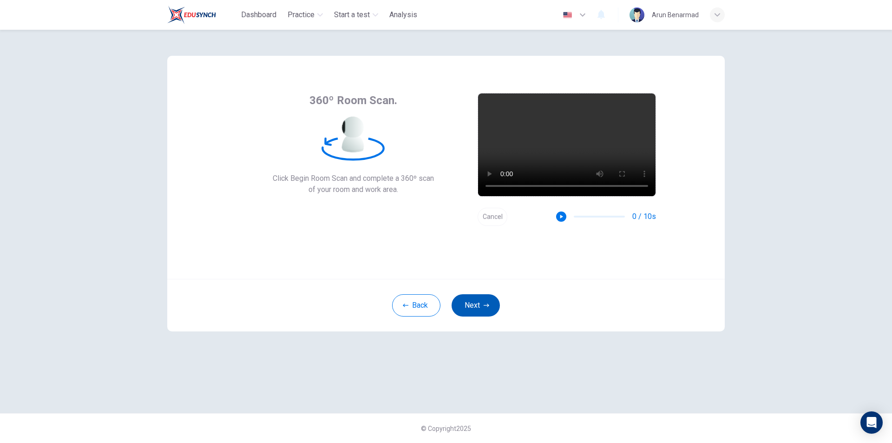
click at [485, 305] on icon "button" at bounding box center [487, 304] width 6 height 3
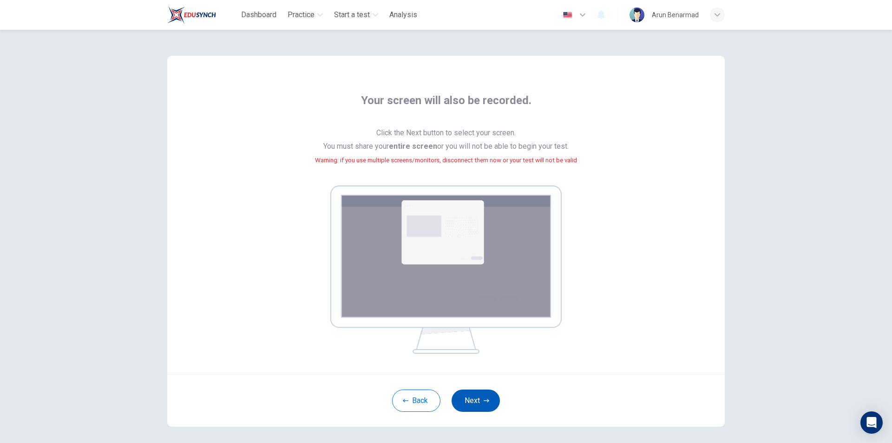
click at [472, 399] on button "Next" at bounding box center [475, 400] width 48 height 22
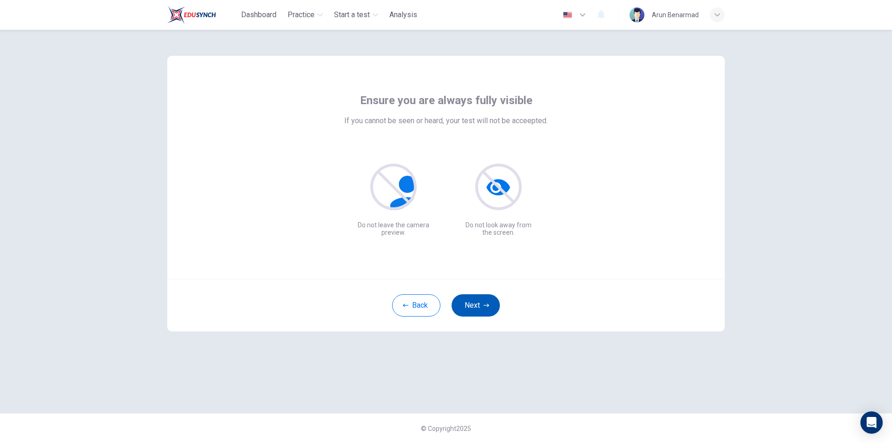
click at [484, 304] on icon "button" at bounding box center [487, 305] width 6 height 6
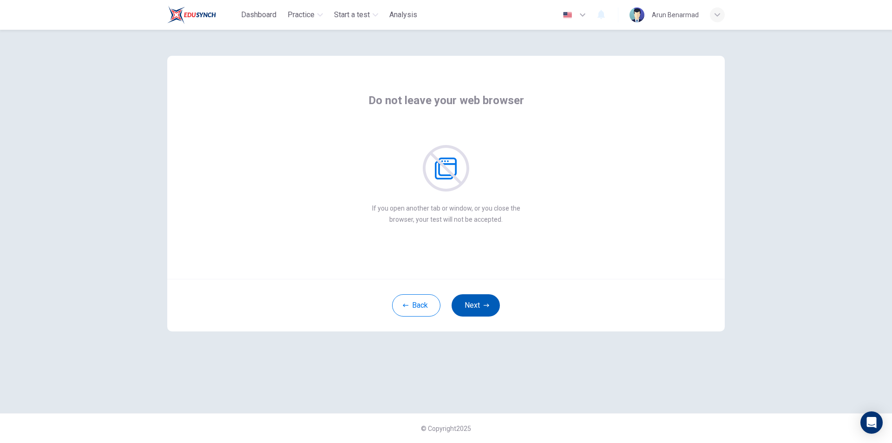
click at [484, 304] on icon "button" at bounding box center [487, 305] width 6 height 6
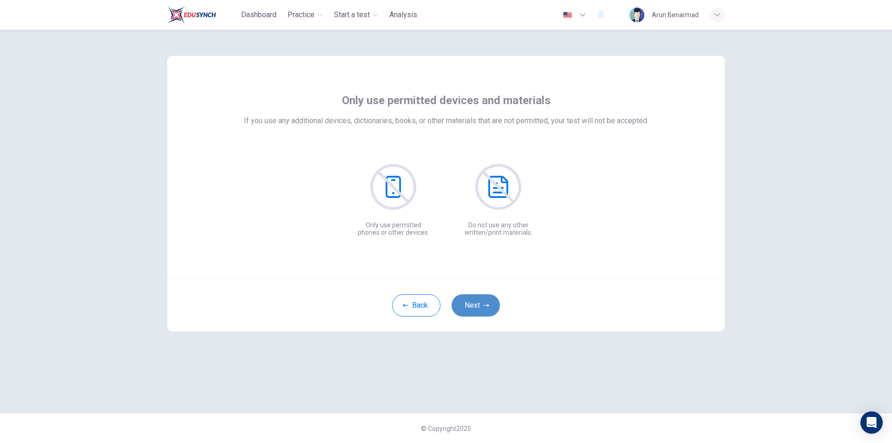
click at [484, 304] on icon "button" at bounding box center [487, 305] width 6 height 6
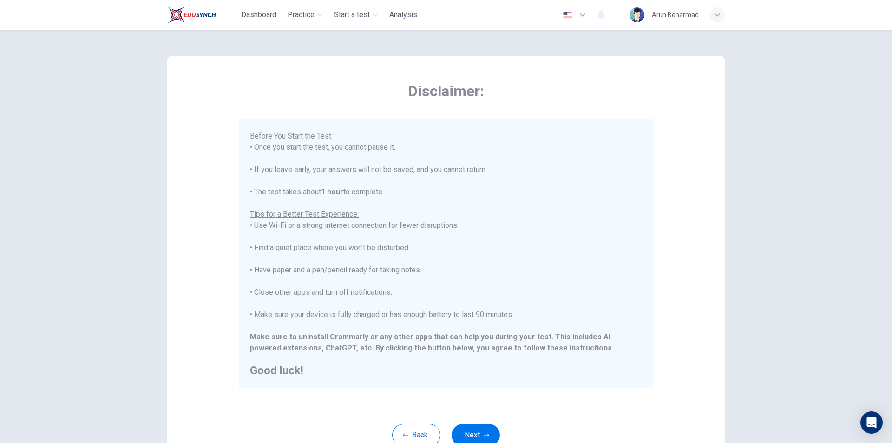
scroll to position [74, 0]
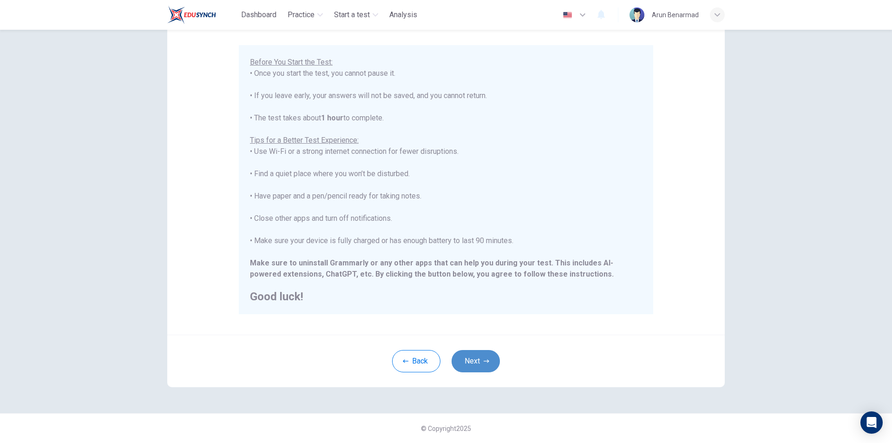
click at [469, 354] on button "Next" at bounding box center [475, 361] width 48 height 22
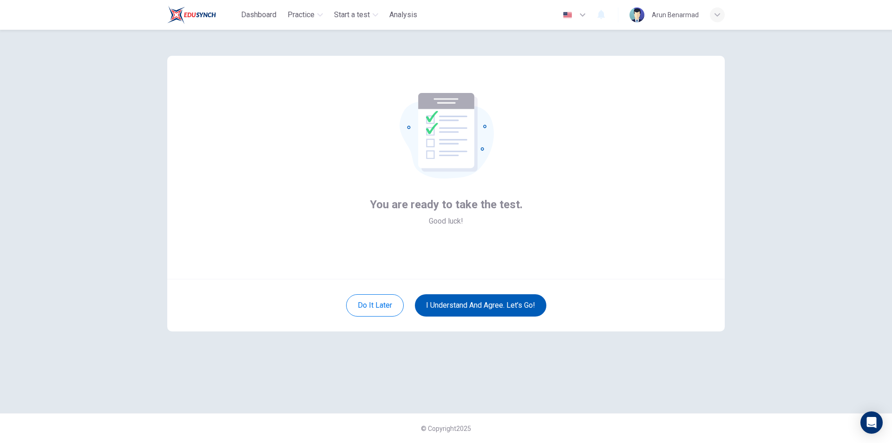
click at [484, 308] on button "I understand and agree. Let’s go!" at bounding box center [480, 305] width 131 height 22
